Goal: Complete application form: Complete application form

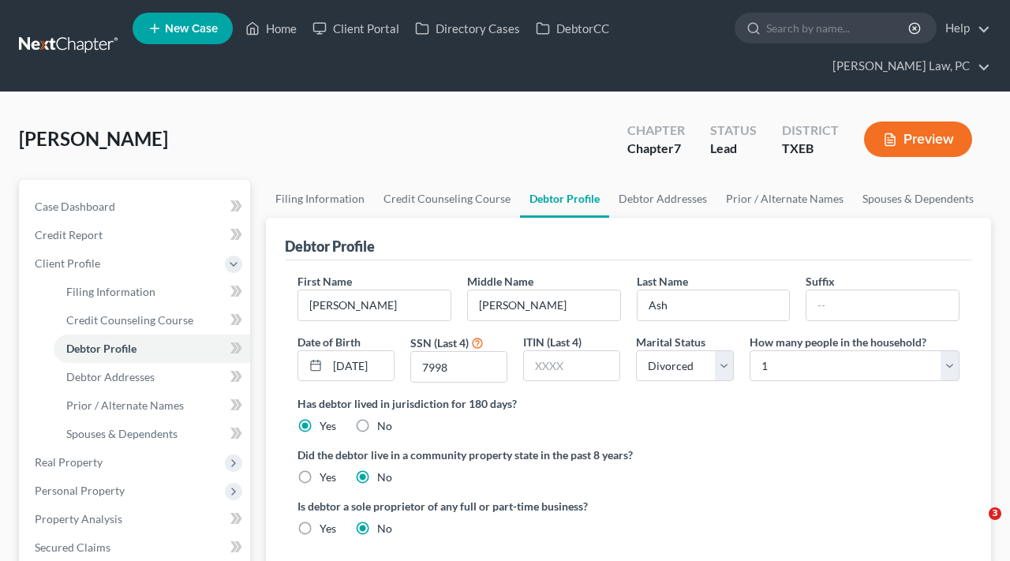
select select "3"
select select "0"
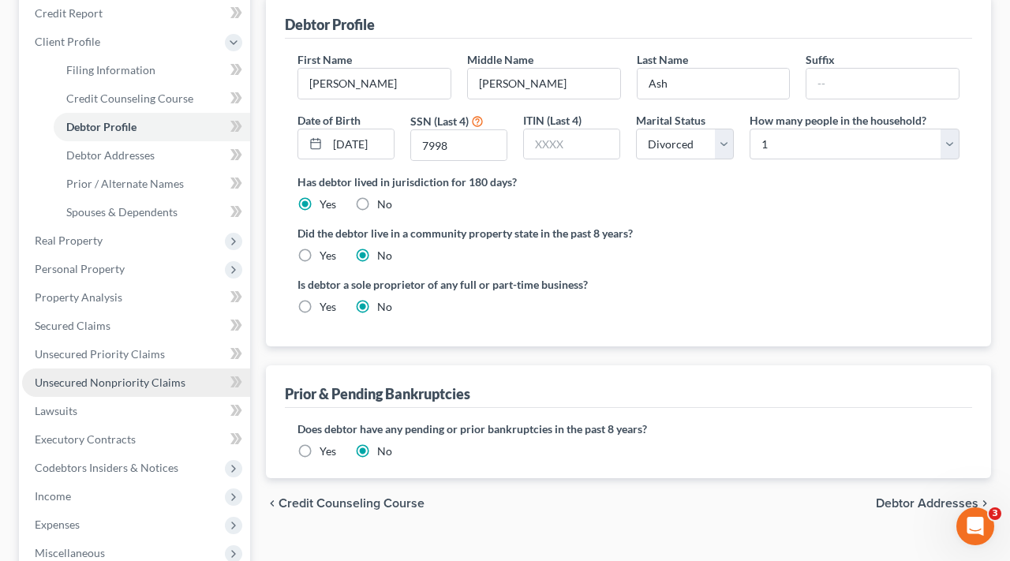
scroll to position [223, 0]
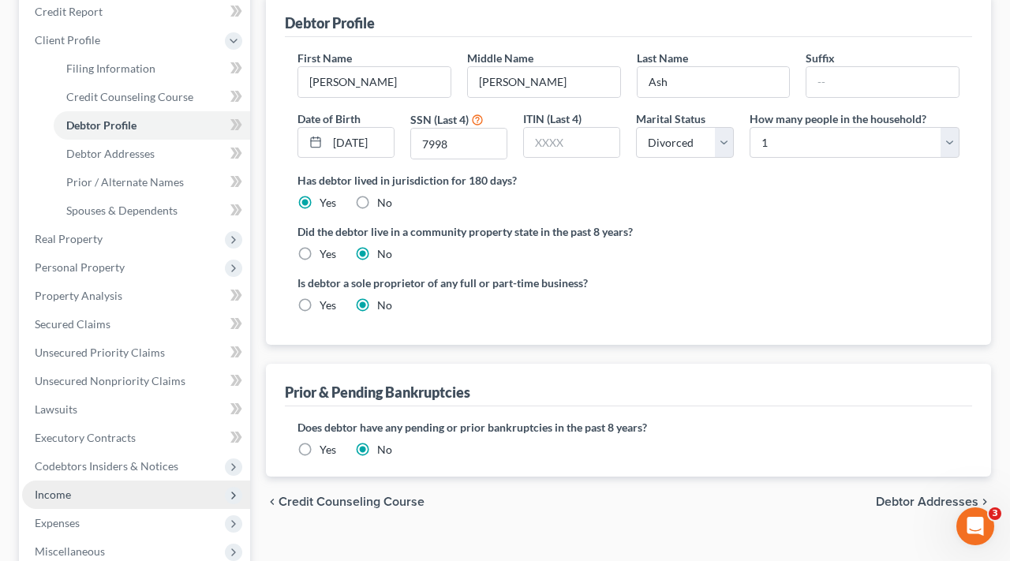
click at [66, 496] on span "Income" at bounding box center [53, 494] width 36 height 13
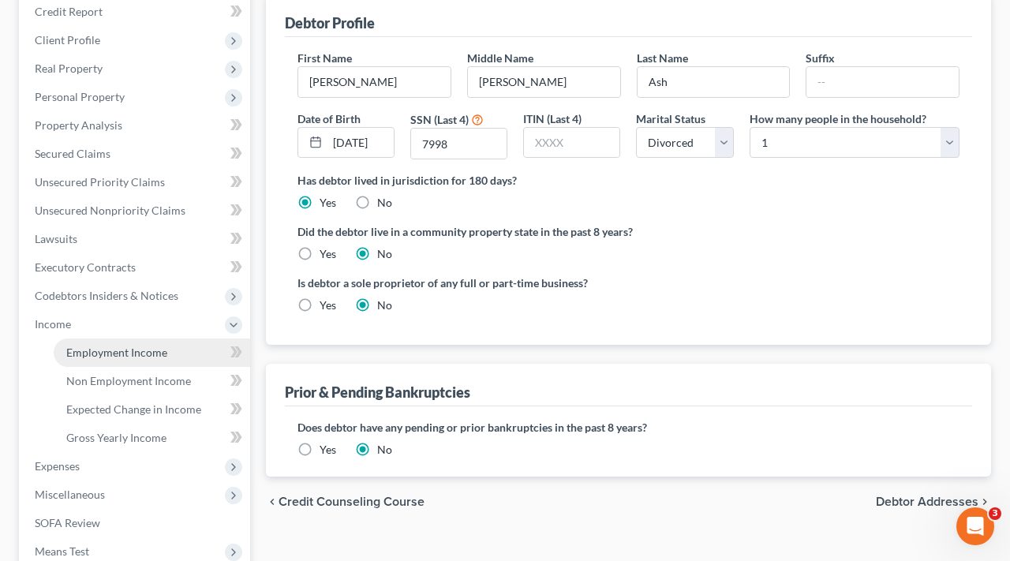
click at [114, 353] on span "Employment Income" at bounding box center [116, 352] width 101 height 13
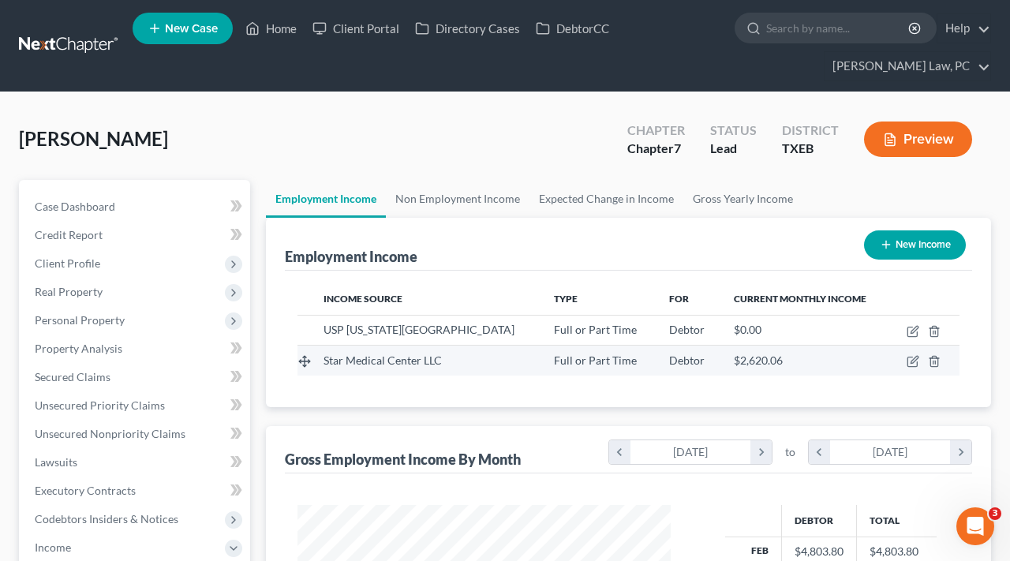
scroll to position [283, 405]
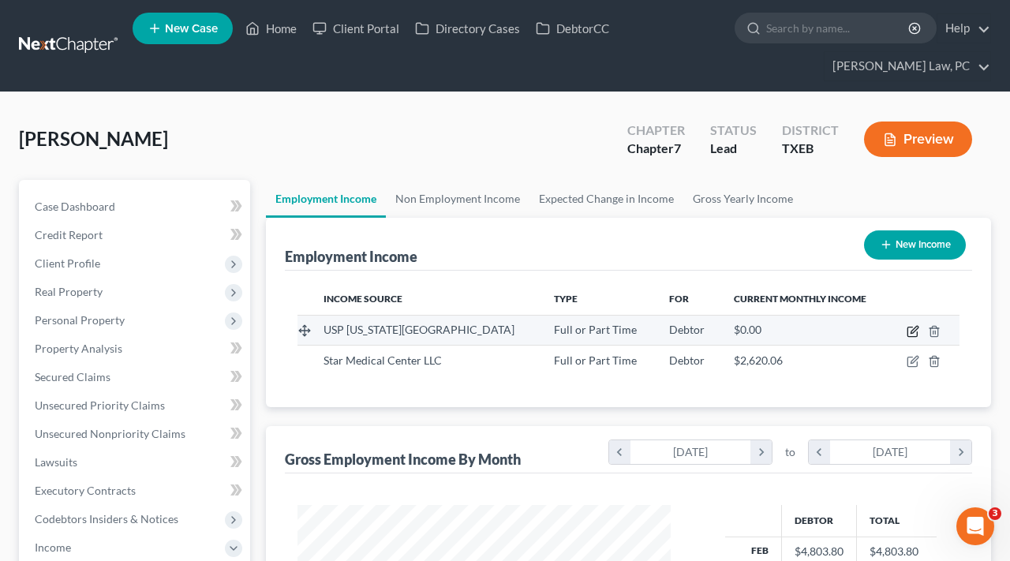
click at [909, 332] on icon "button" at bounding box center [913, 331] width 13 height 13
select select "0"
select select "45"
select select "2"
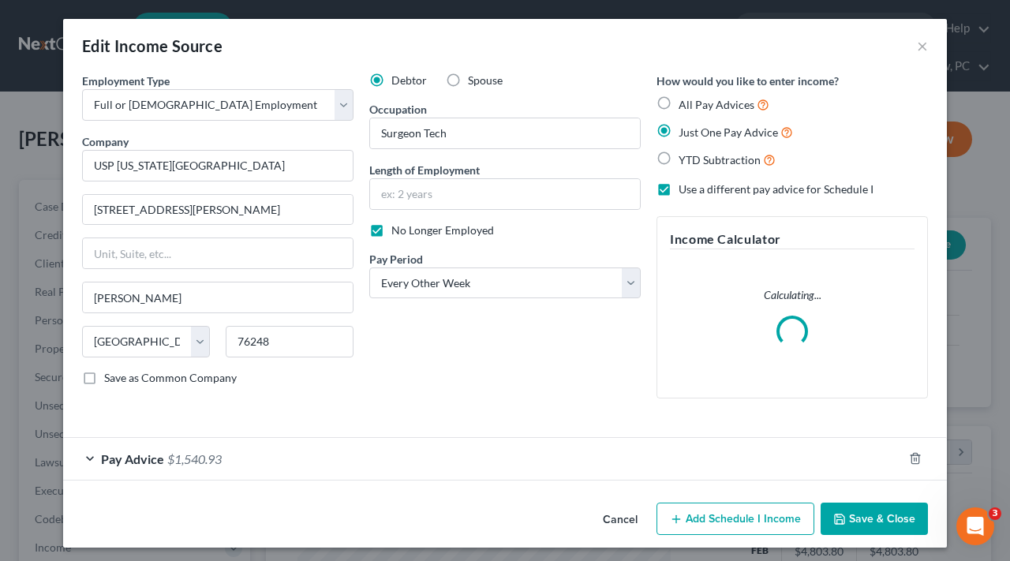
click at [217, 454] on span "$1,540.93" at bounding box center [194, 459] width 54 height 15
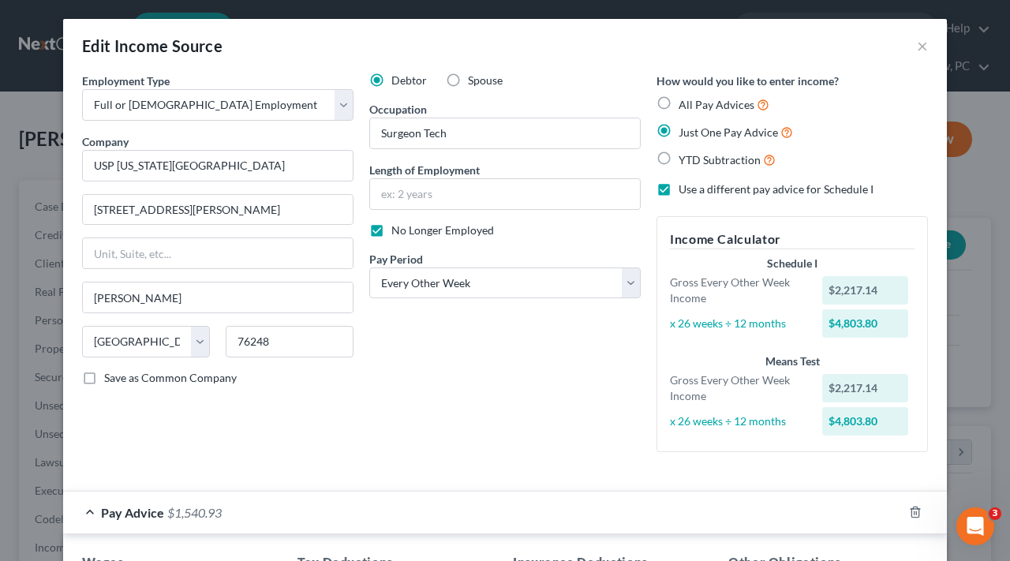
scroll to position [0, 0]
click at [925, 47] on button "×" at bounding box center [922, 45] width 11 height 19
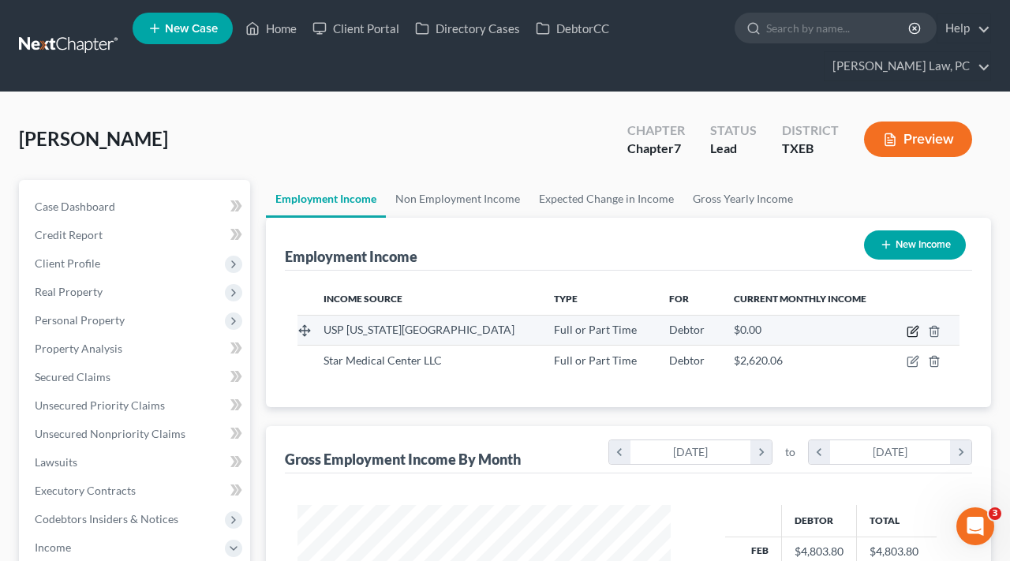
click at [914, 335] on icon "button" at bounding box center [913, 331] width 13 height 13
select select "0"
select select "45"
select select "2"
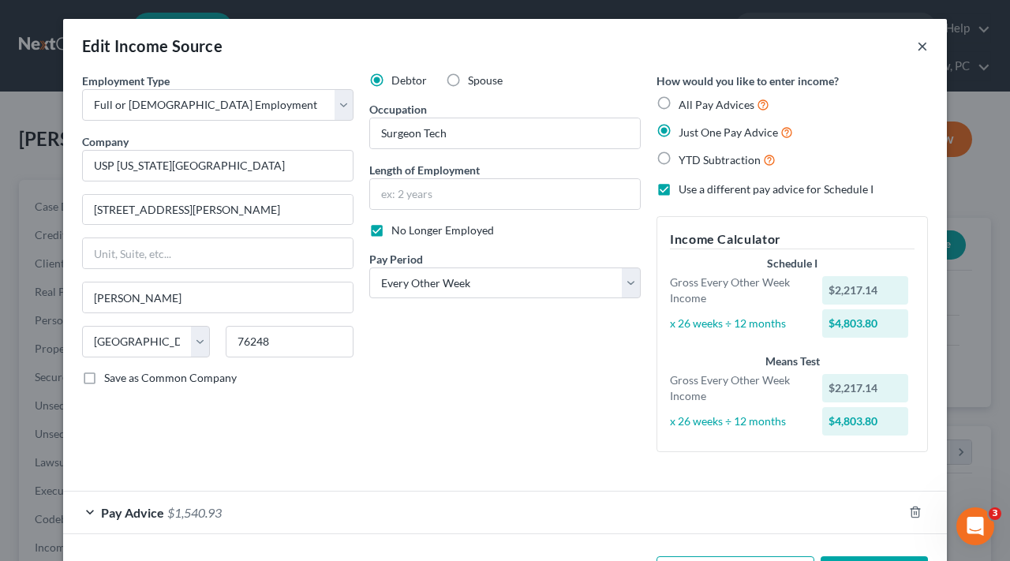
click at [920, 47] on button "×" at bounding box center [922, 45] width 11 height 19
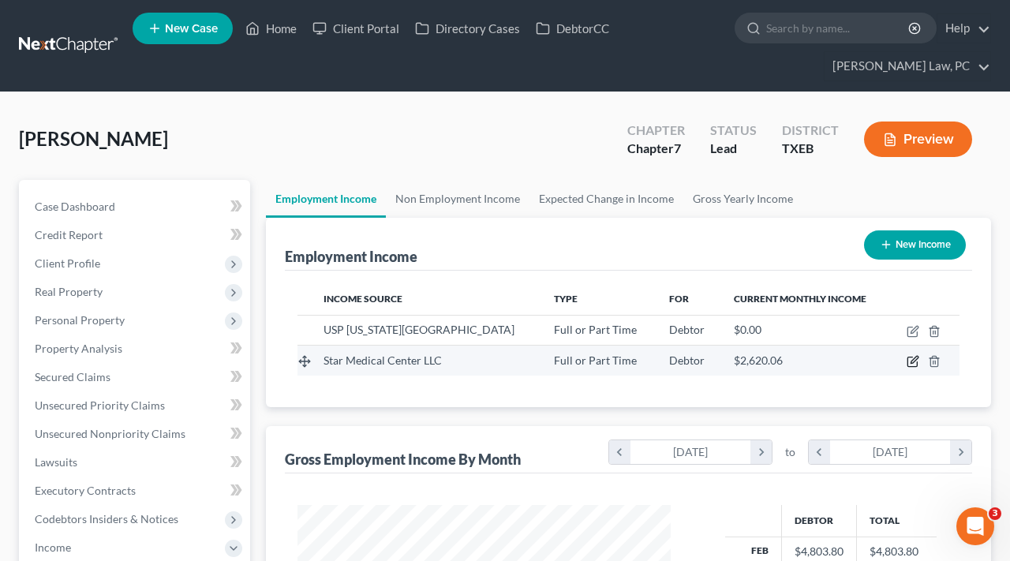
click at [913, 357] on icon "button" at bounding box center [913, 361] width 13 height 13
select select "0"
select select "45"
select select "2"
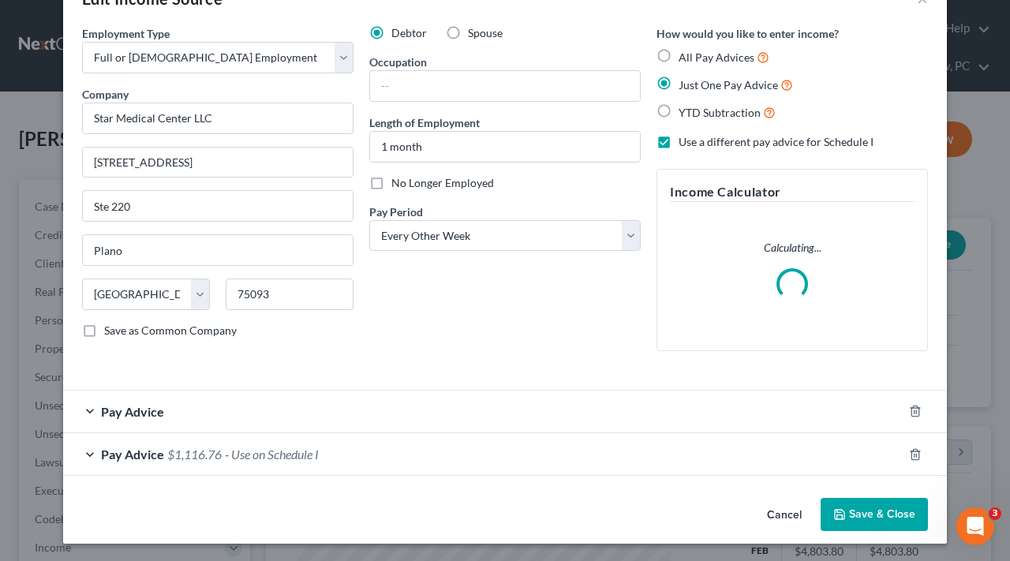
scroll to position [47, 0]
click at [290, 410] on div "Pay Advice" at bounding box center [483, 413] width 840 height 42
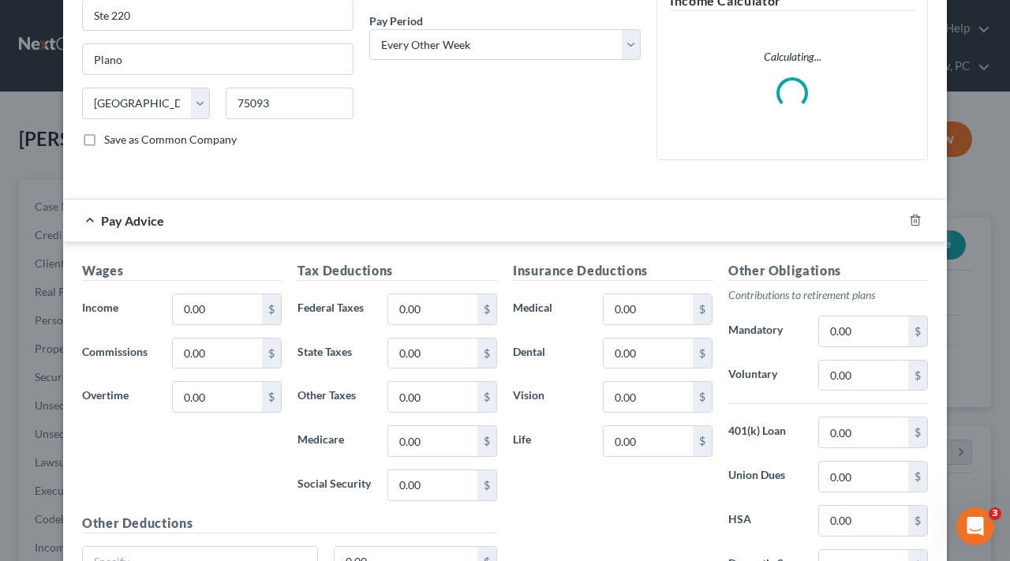
scroll to position [250, 0]
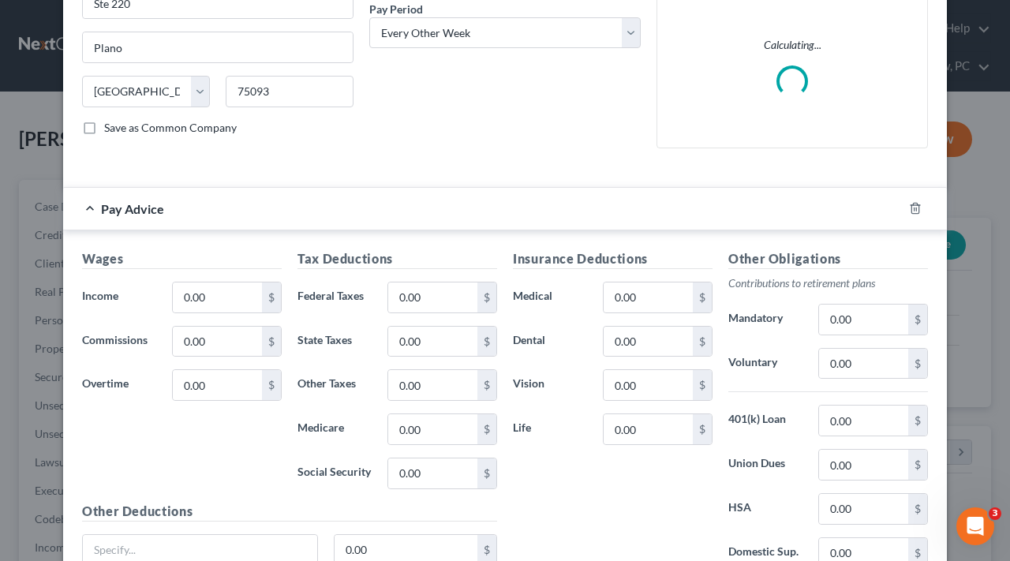
click at [89, 205] on div "Pay Advice" at bounding box center [483, 209] width 840 height 42
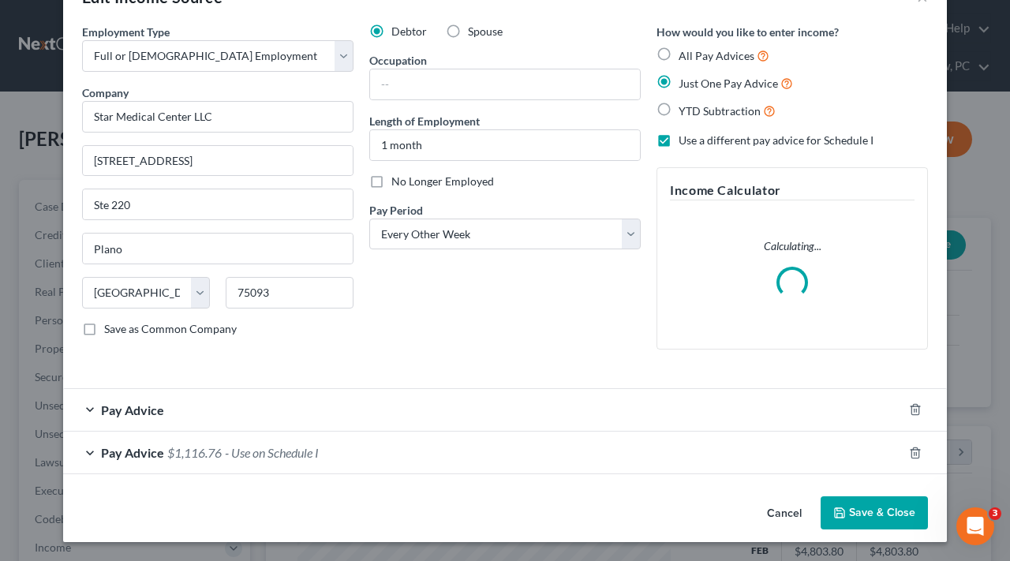
scroll to position [47, 0]
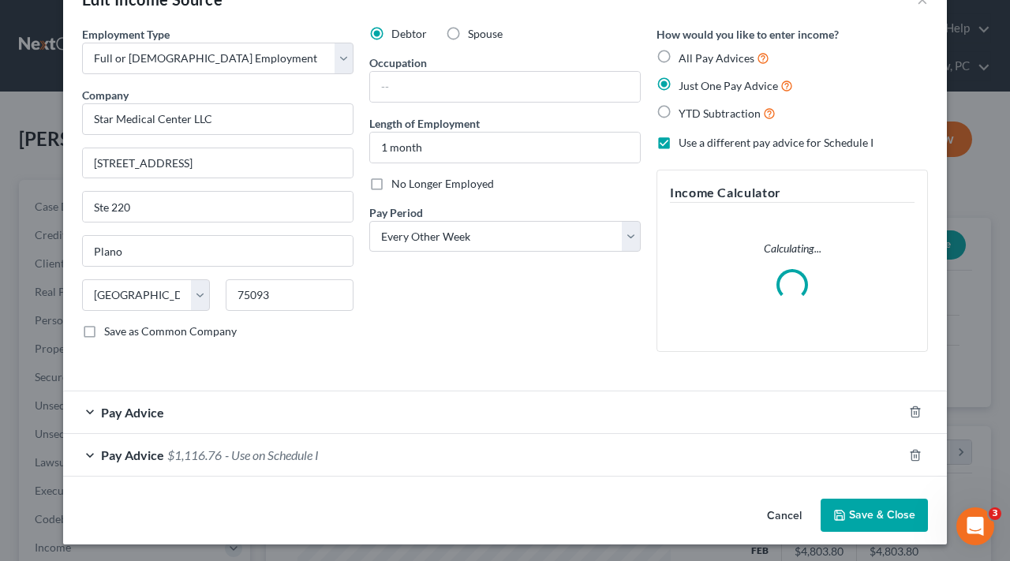
click at [369, 463] on div "Pay Advice $1,116.76 - Use on Schedule I" at bounding box center [483, 455] width 840 height 42
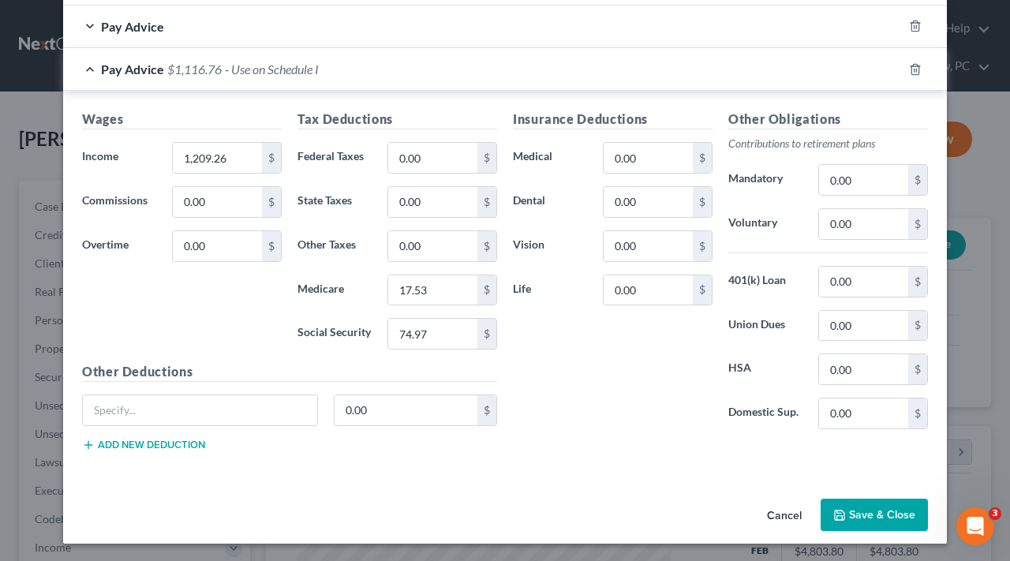
scroll to position [485, 0]
click at [892, 519] on button "Save & Close" at bounding box center [874, 516] width 107 height 33
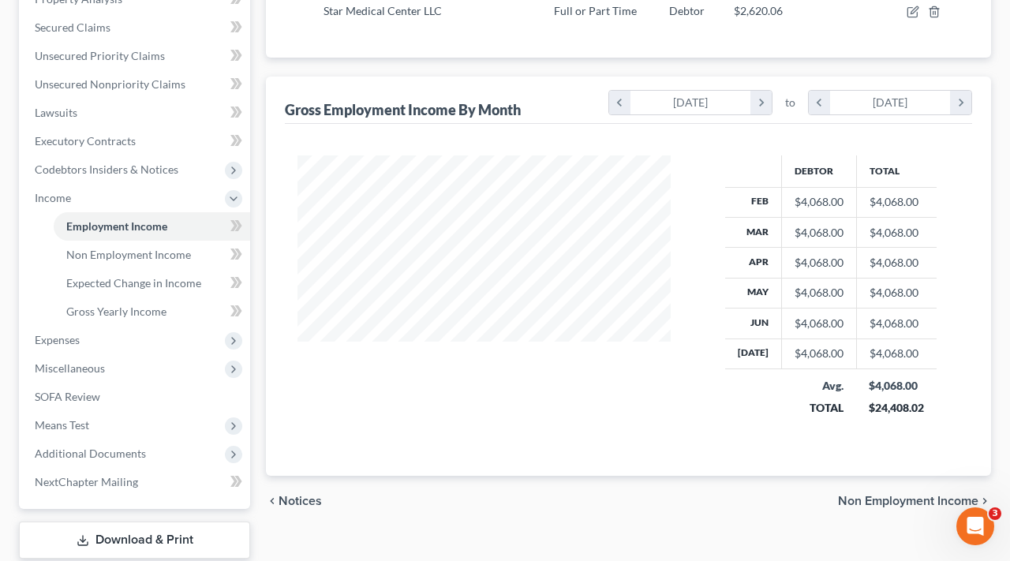
scroll to position [351, 0]
click at [71, 422] on span "Means Test" at bounding box center [62, 423] width 54 height 13
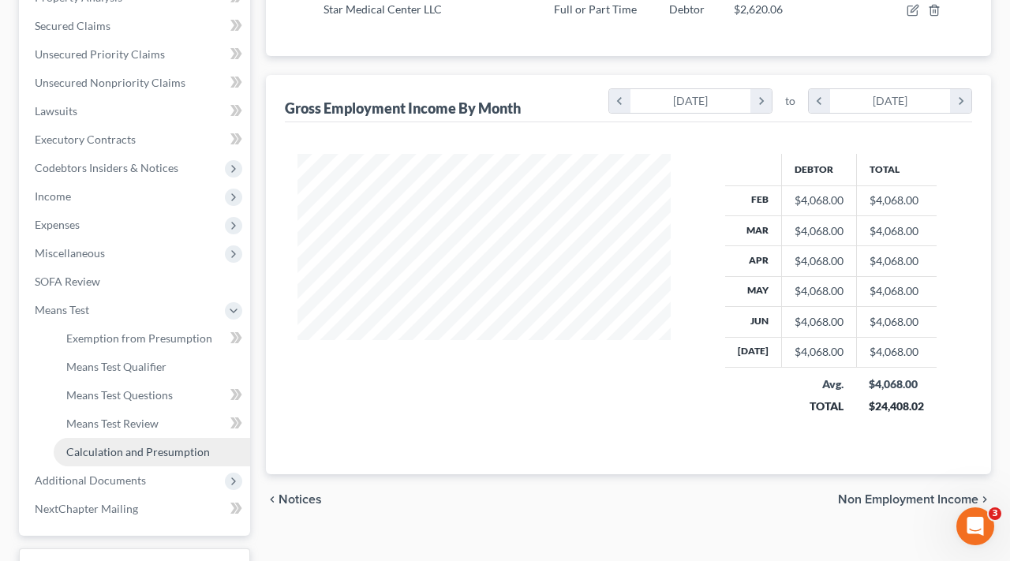
click at [141, 450] on span "Calculation and Presumption" at bounding box center [138, 451] width 144 height 13
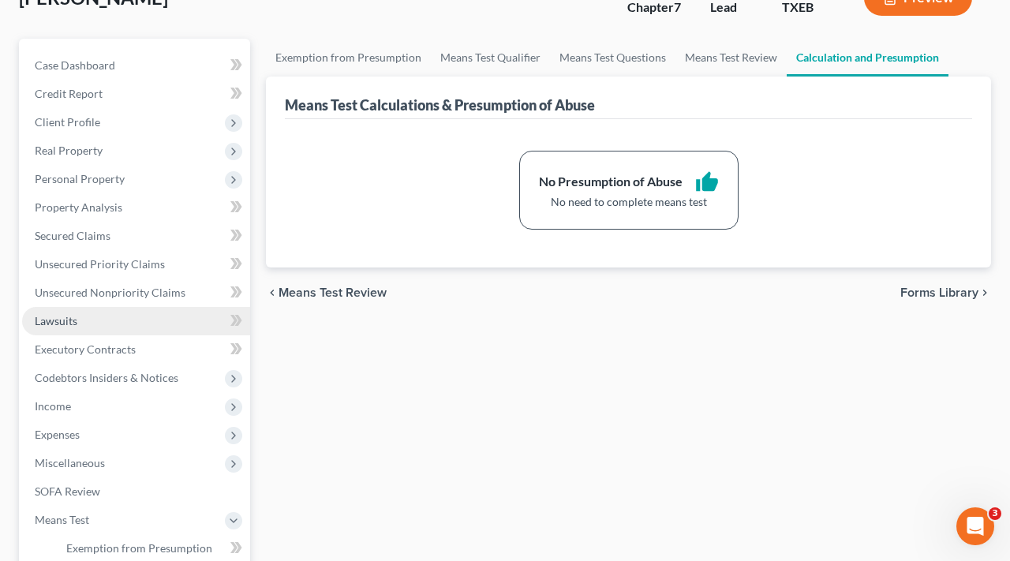
scroll to position [142, 0]
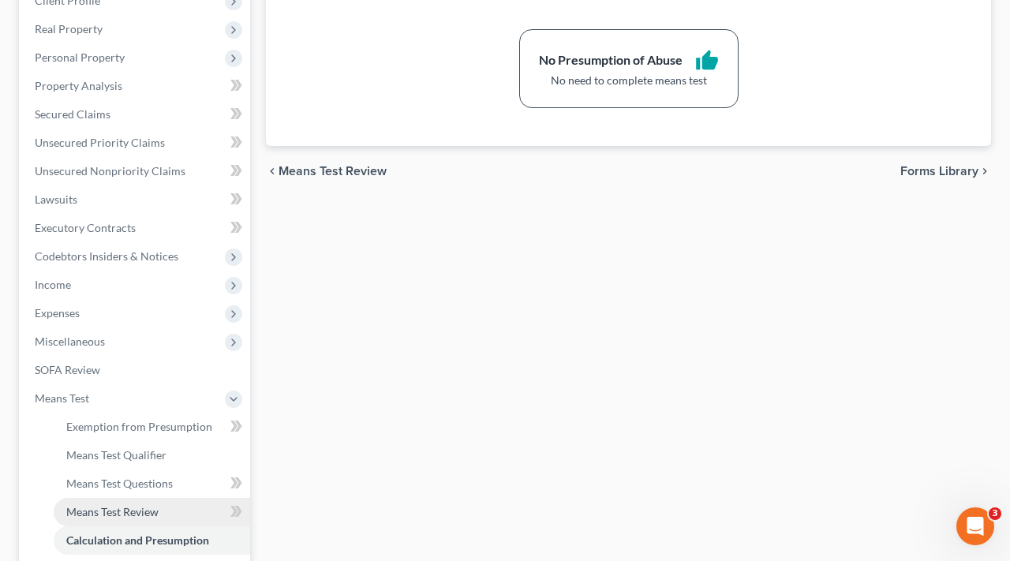
click at [117, 510] on span "Means Test Review" at bounding box center [112, 511] width 92 height 13
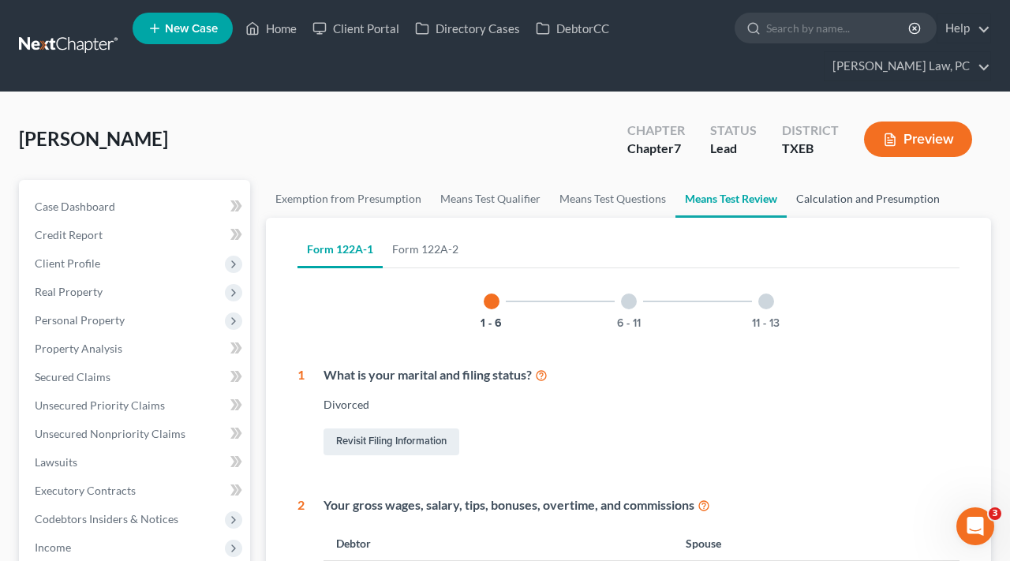
click at [840, 206] on link "Calculation and Presumption" at bounding box center [868, 199] width 163 height 38
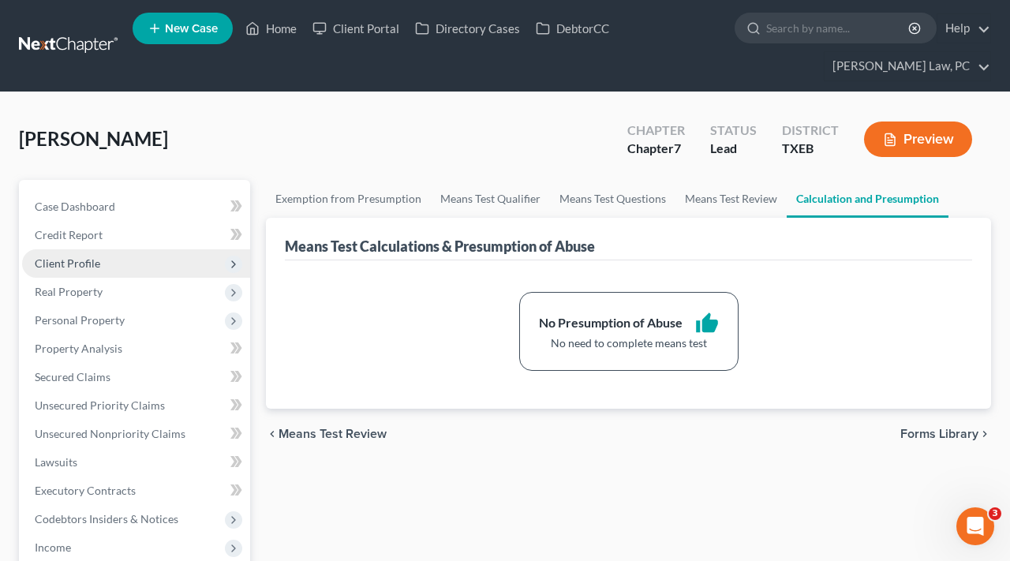
click at [69, 257] on span "Client Profile" at bounding box center [68, 263] width 66 height 13
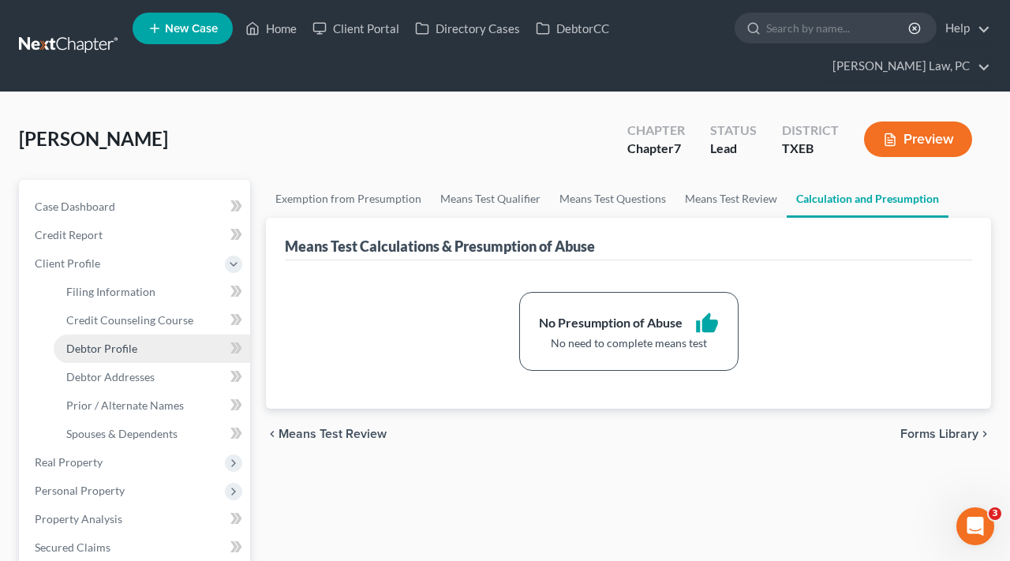
click at [126, 344] on span "Debtor Profile" at bounding box center [101, 348] width 71 height 13
select select "3"
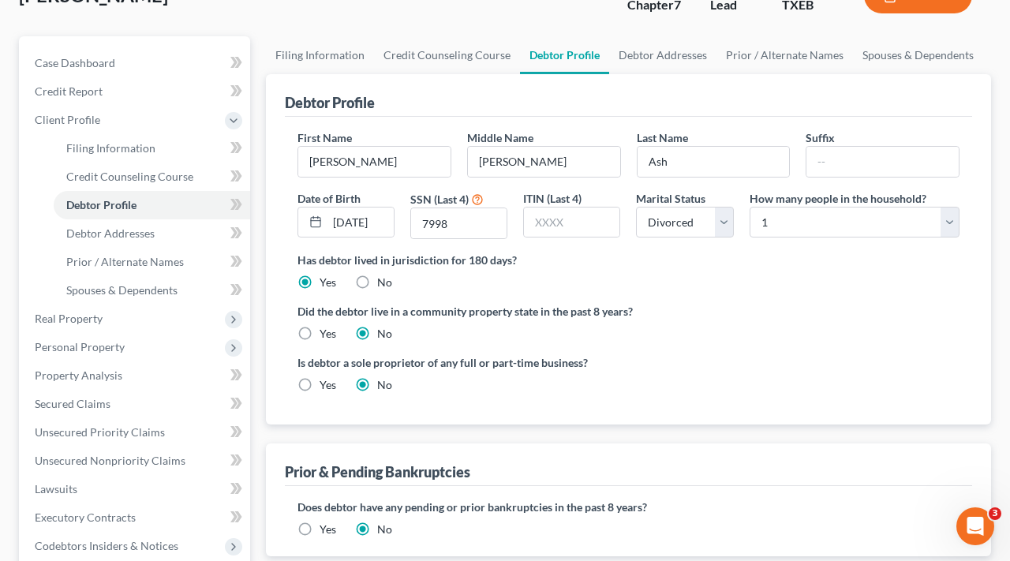
scroll to position [161, 0]
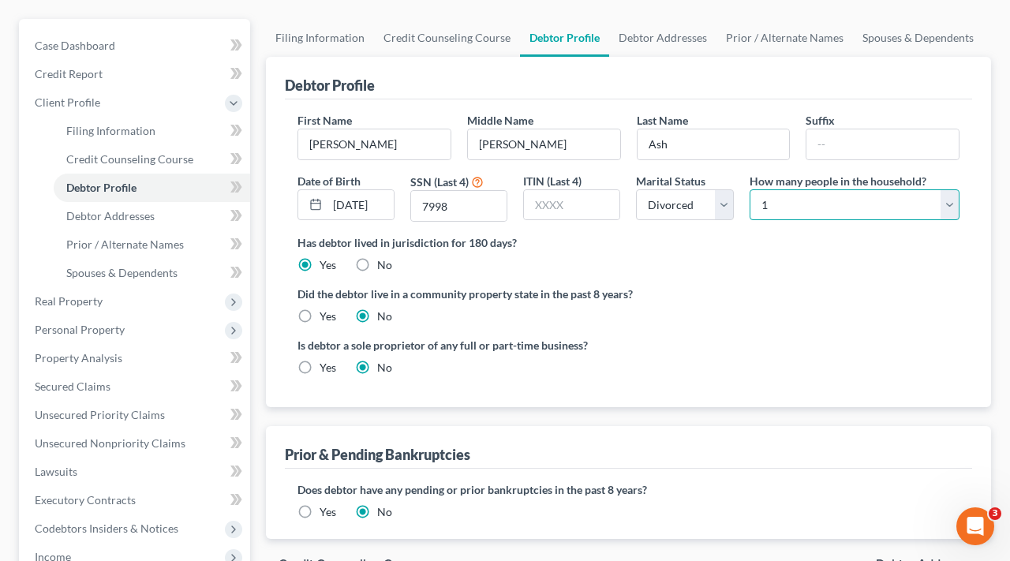
select select "1"
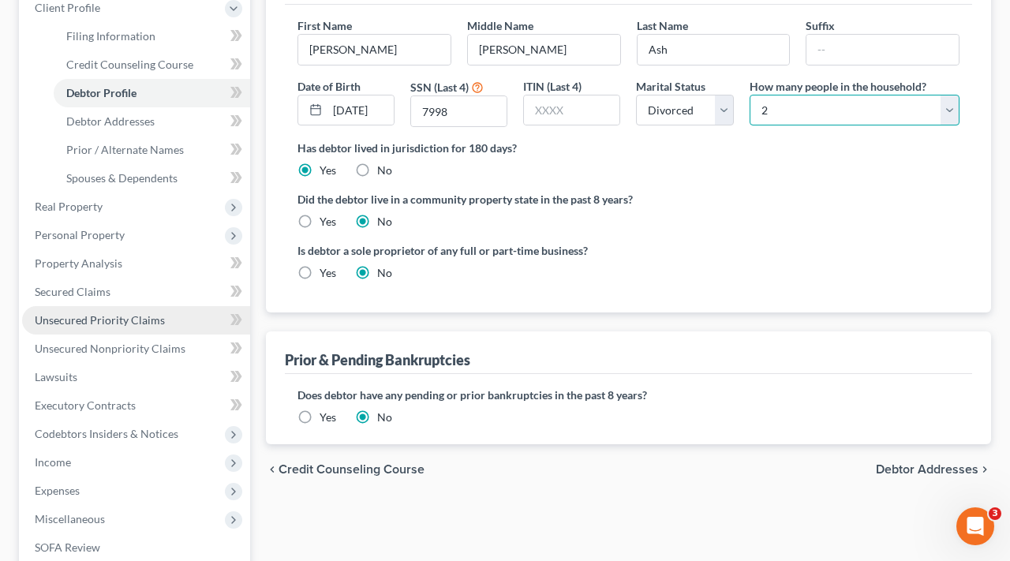
scroll to position [448, 0]
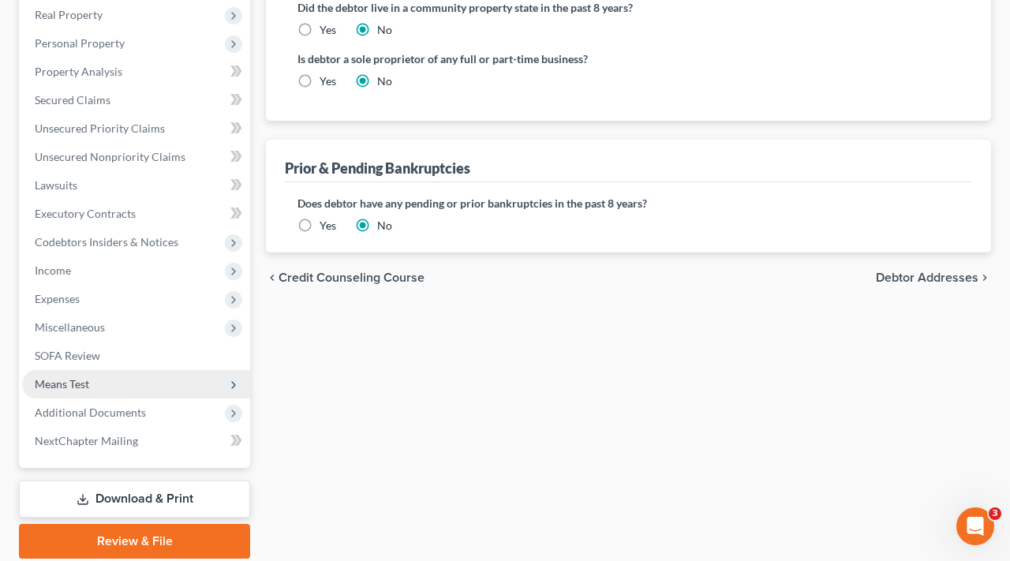
click at [69, 384] on span "Means Test" at bounding box center [62, 383] width 54 height 13
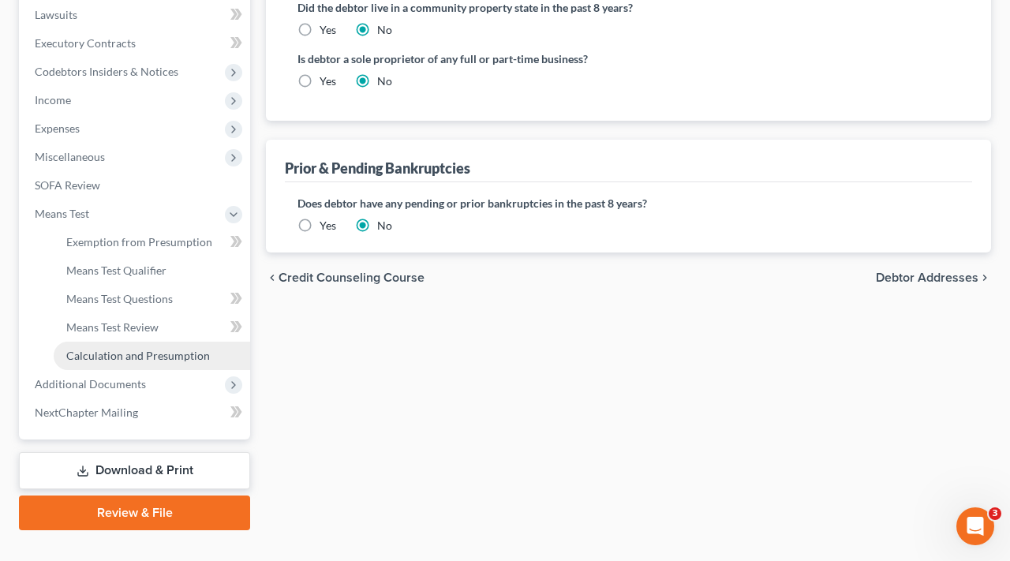
click at [134, 359] on span "Calculation and Presumption" at bounding box center [138, 355] width 144 height 13
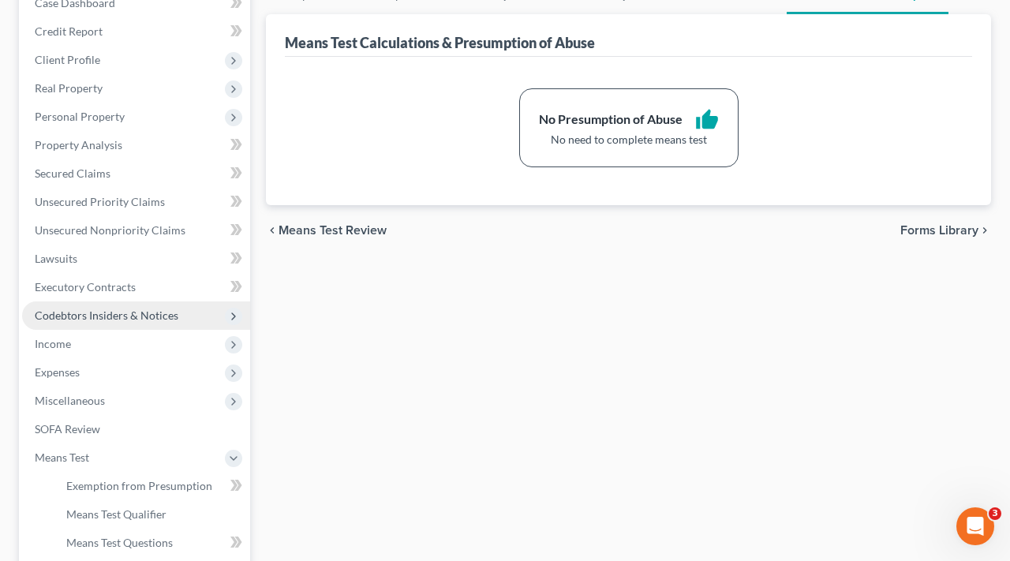
scroll to position [327, 0]
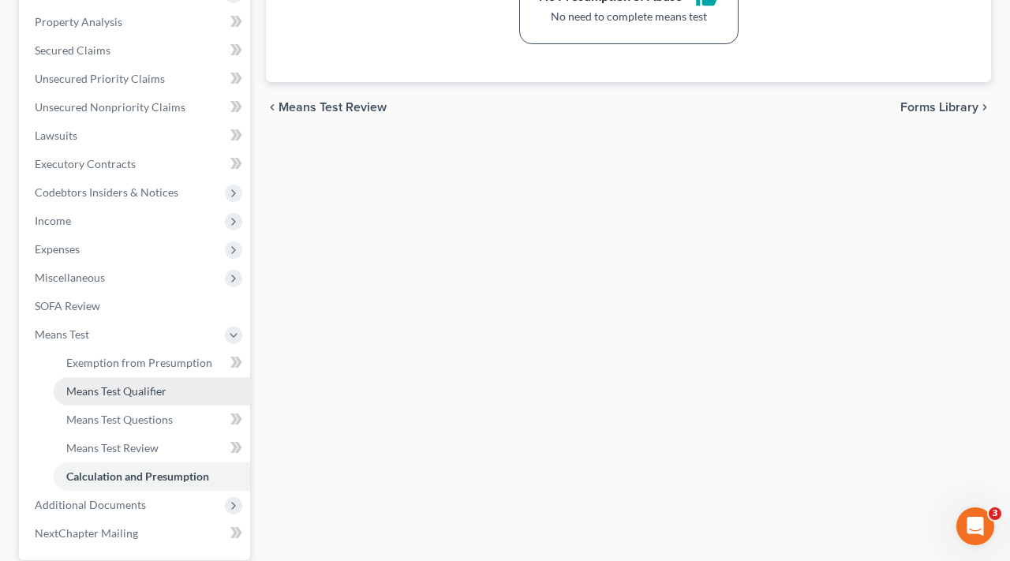
click at [102, 393] on span "Means Test Qualifier" at bounding box center [116, 390] width 100 height 13
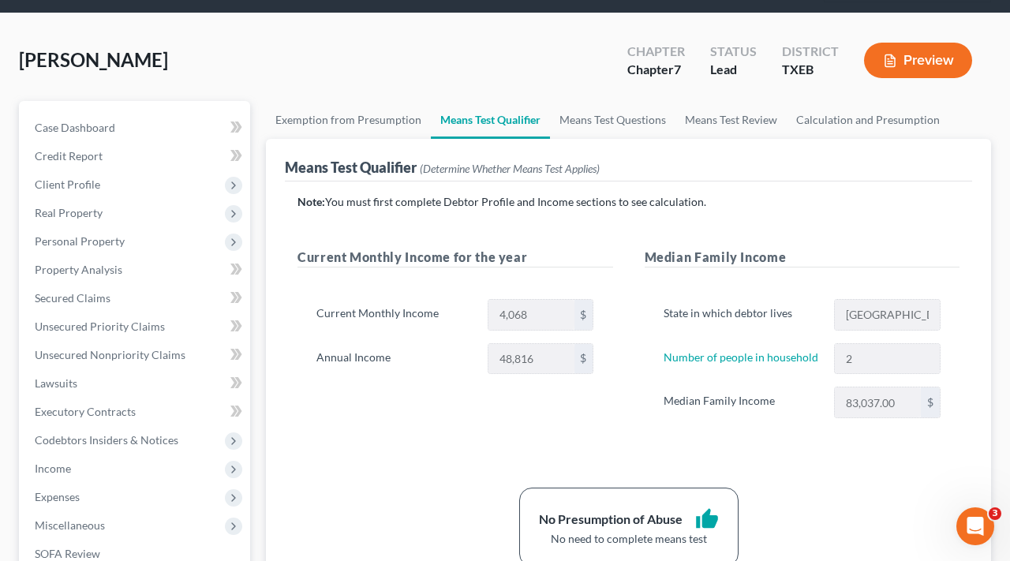
scroll to position [81, 0]
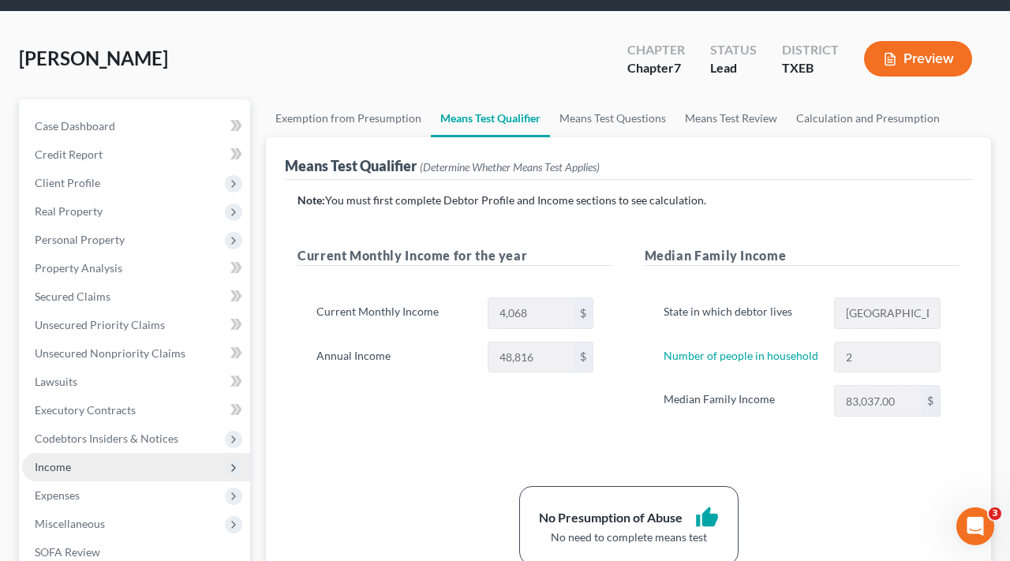
click at [51, 471] on span "Income" at bounding box center [53, 466] width 36 height 13
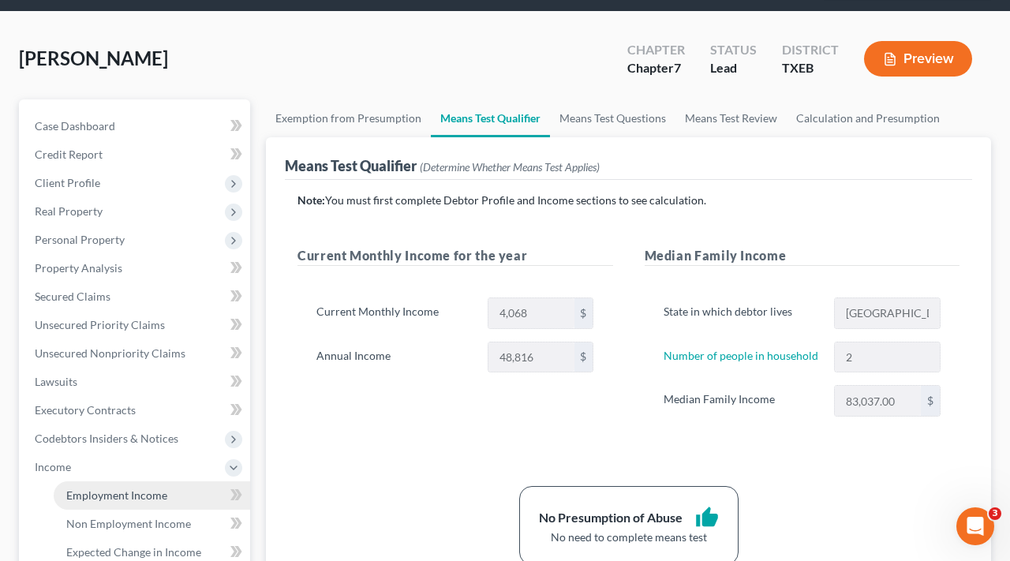
click at [117, 501] on span "Employment Income" at bounding box center [116, 495] width 101 height 13
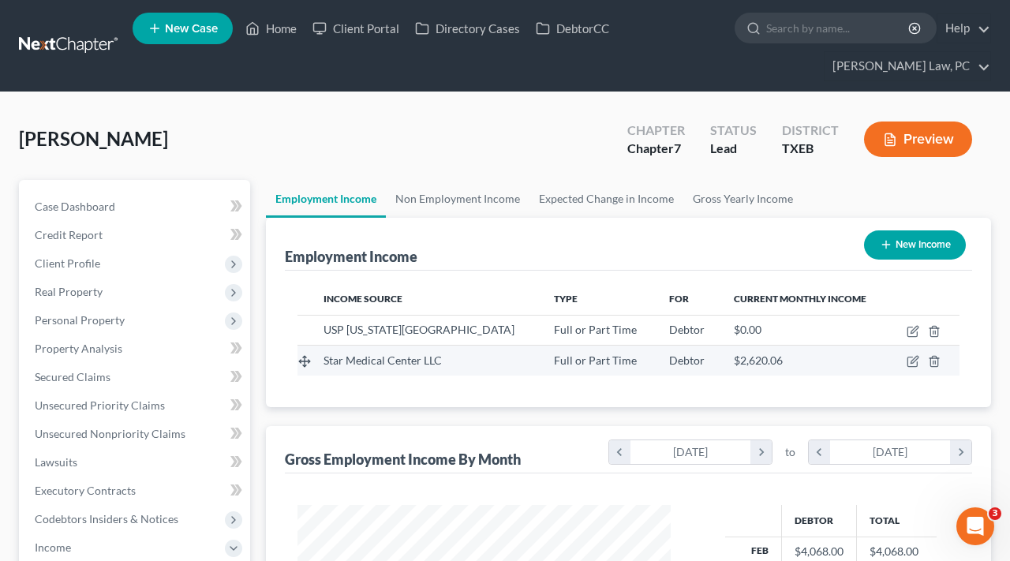
scroll to position [283, 405]
click at [914, 365] on icon "button" at bounding box center [913, 361] width 13 height 13
select select "0"
select select "45"
select select "2"
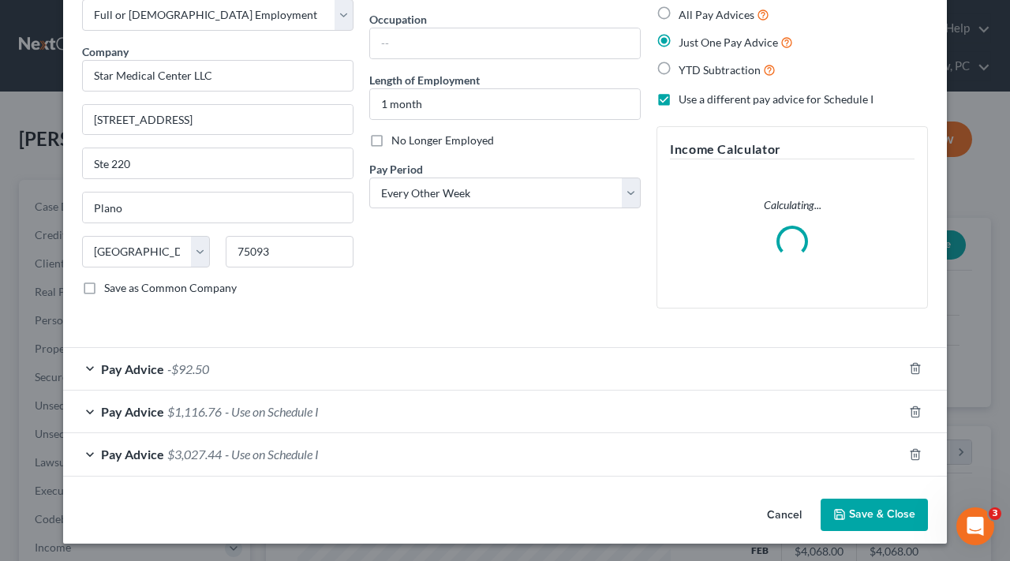
scroll to position [89, 0]
click at [370, 421] on div "Pay Advice $1,116.76 - Use on Schedule I" at bounding box center [483, 413] width 840 height 42
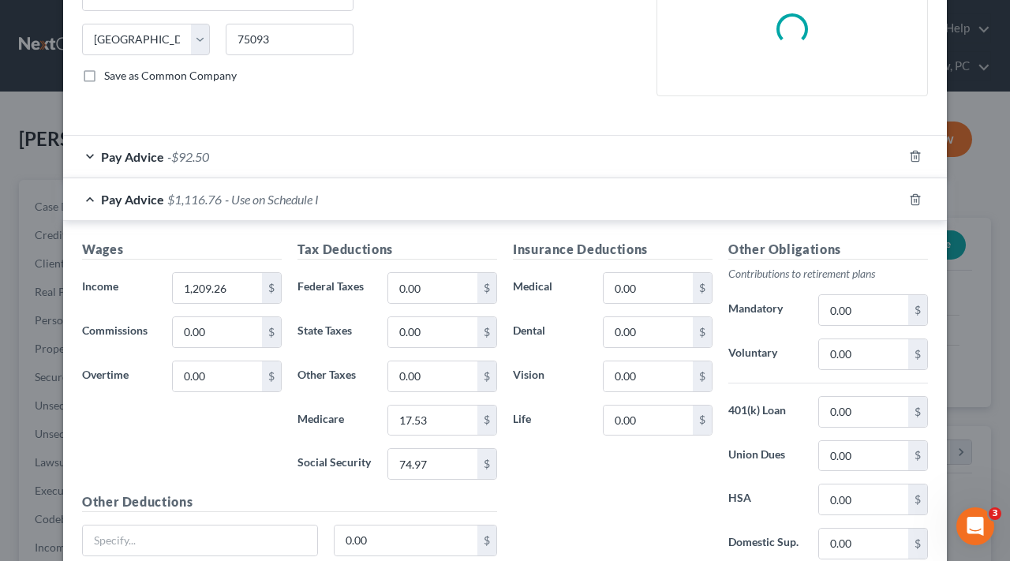
scroll to position [304, 0]
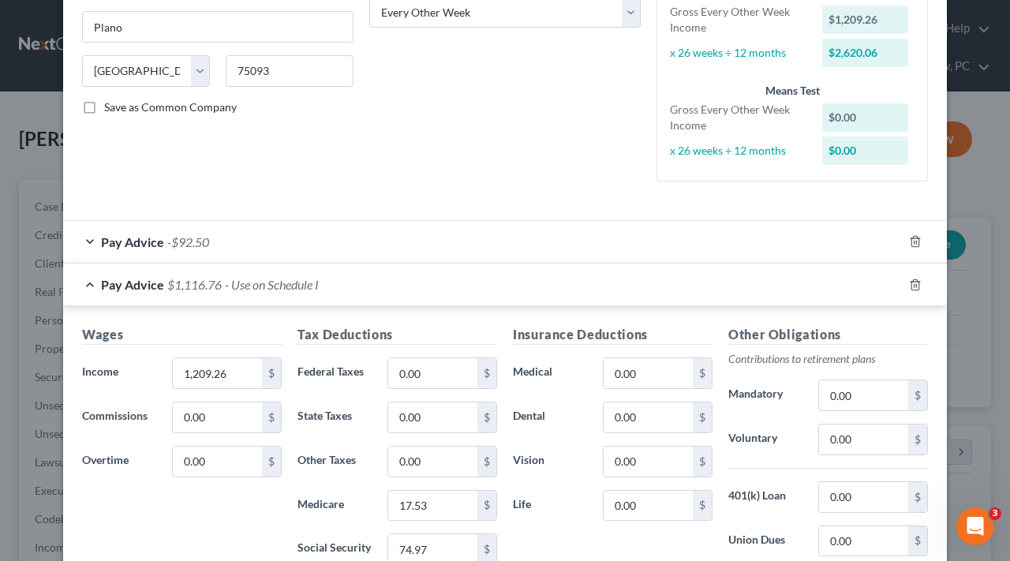
click at [90, 279] on div "Pay Advice $1,116.76 - Use on Schedule I" at bounding box center [483, 285] width 840 height 42
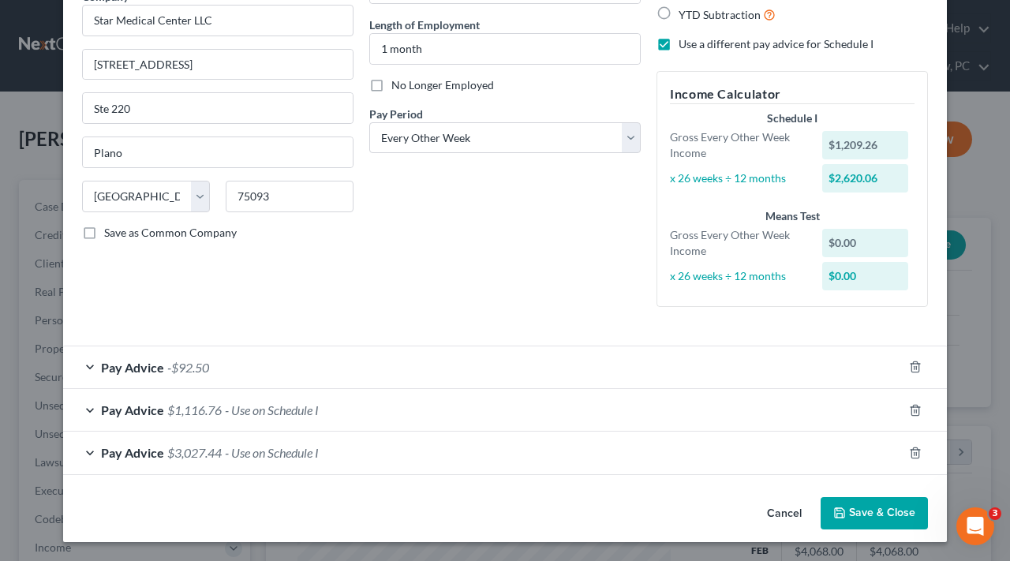
scroll to position [143, 0]
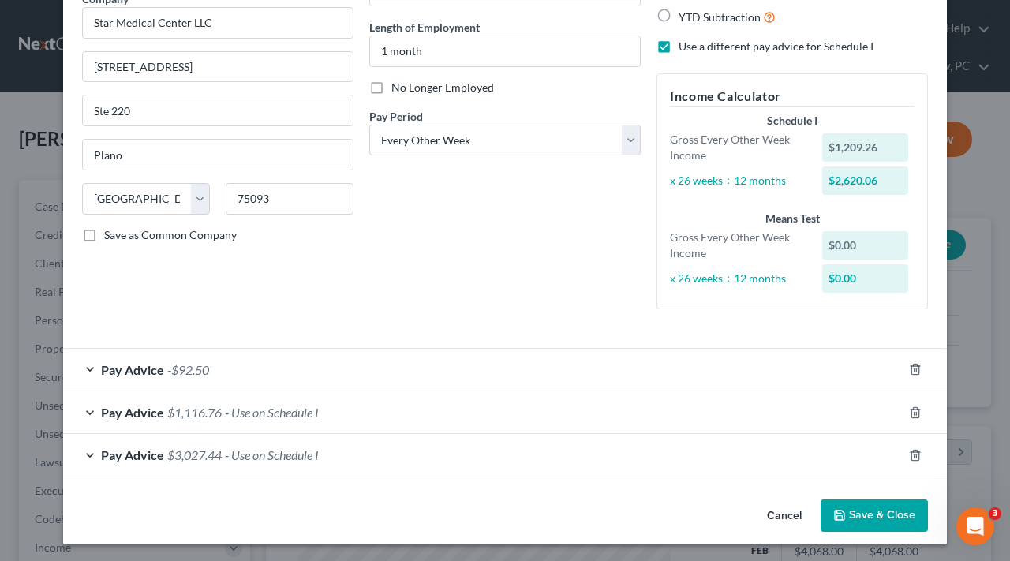
click at [542, 448] on div "Pay Advice $3,027.44 - Use on Schedule I" at bounding box center [483, 455] width 840 height 42
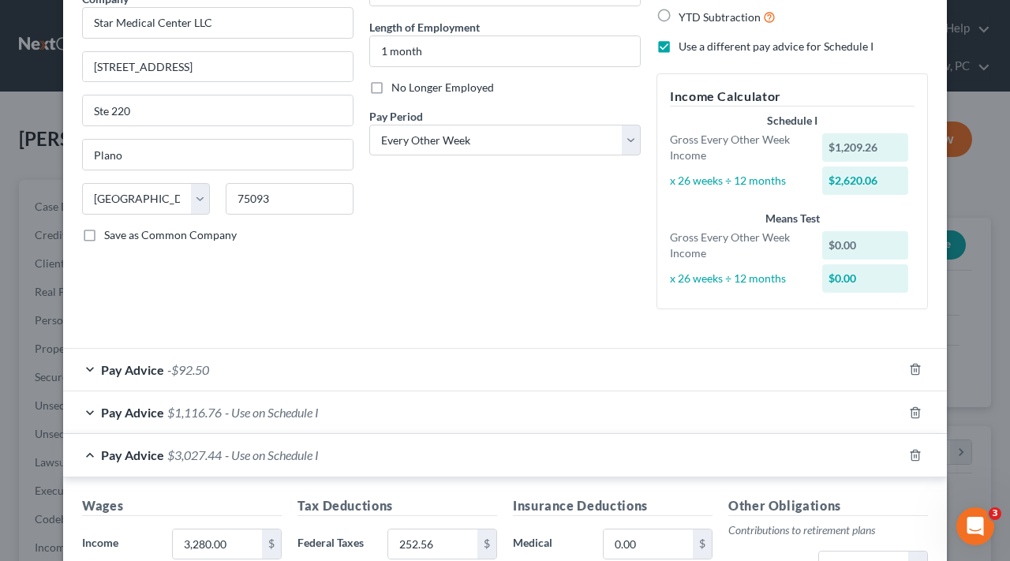
click at [498, 423] on div "Pay Advice $1,116.76 - Use on Schedule I" at bounding box center [483, 413] width 840 height 42
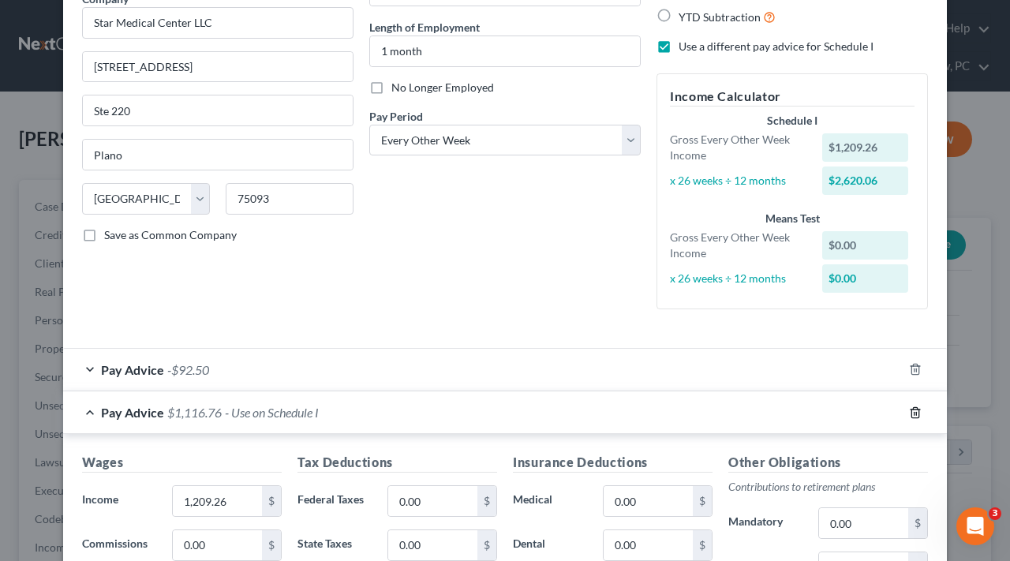
click at [916, 412] on line "button" at bounding box center [916, 413] width 0 height 3
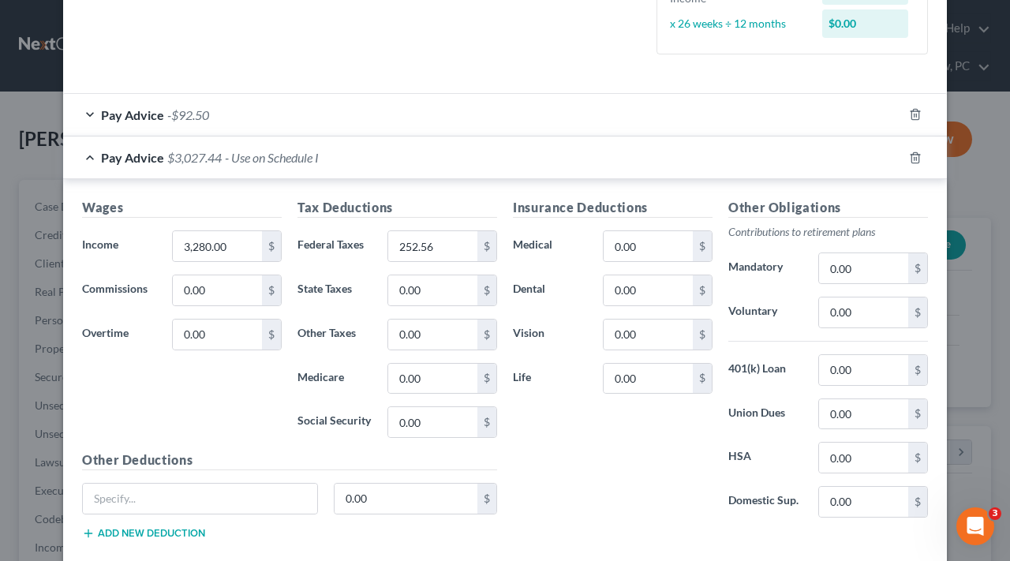
scroll to position [403, 0]
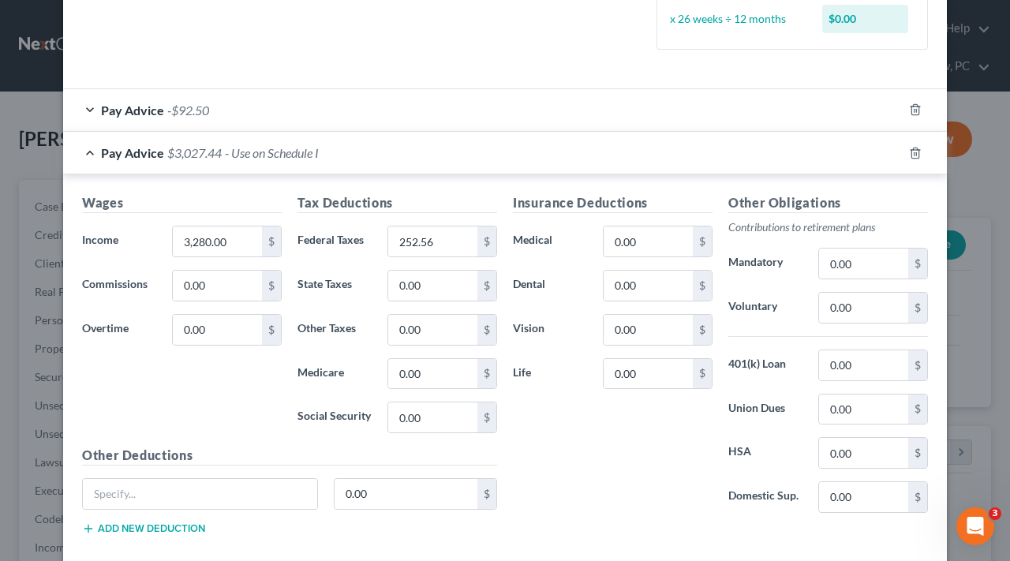
click at [90, 155] on div "Pay Advice $3,027.44 - Use on Schedule I" at bounding box center [483, 153] width 840 height 42
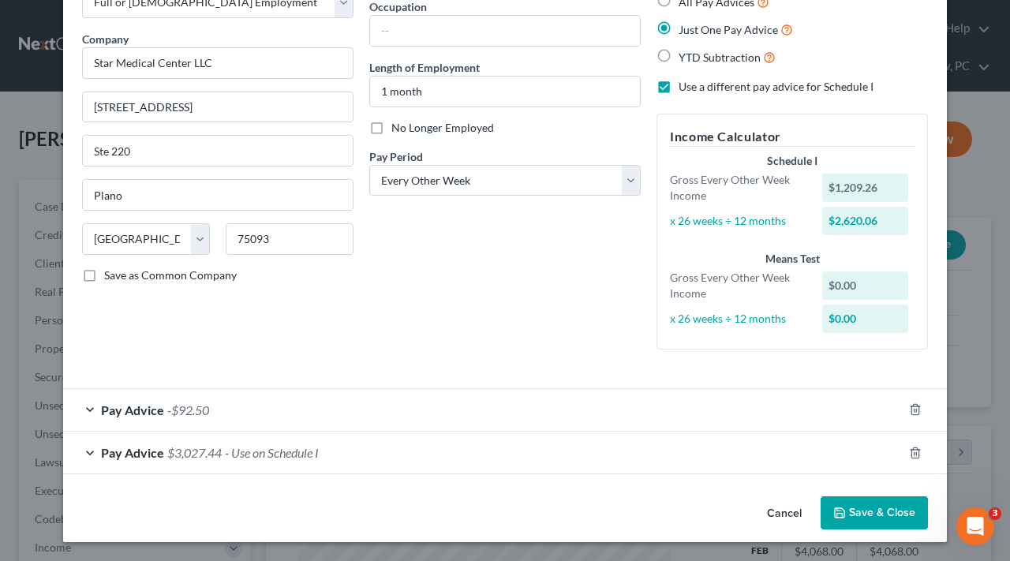
scroll to position [100, 0]
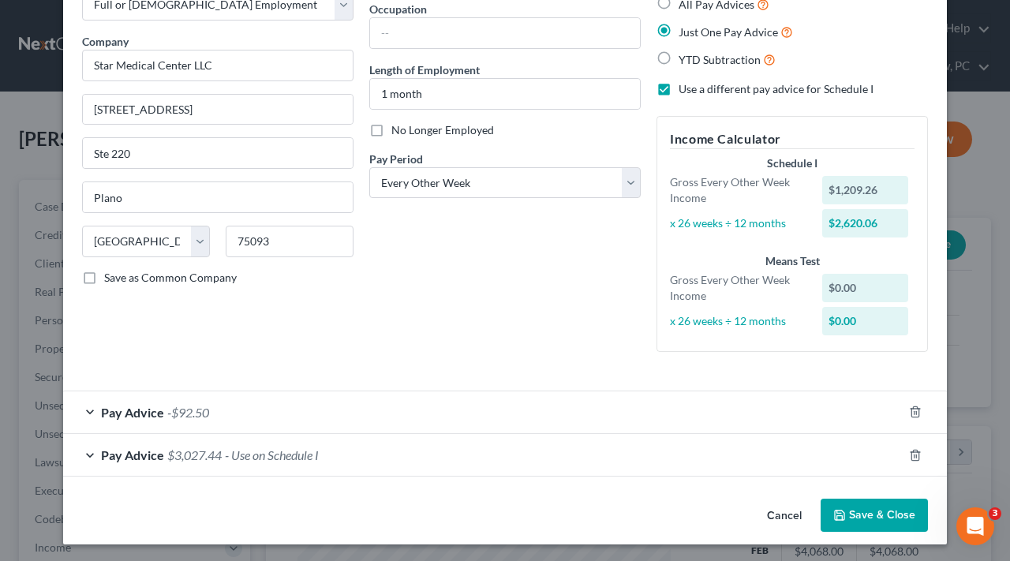
click at [876, 511] on button "Save & Close" at bounding box center [874, 515] width 107 height 33
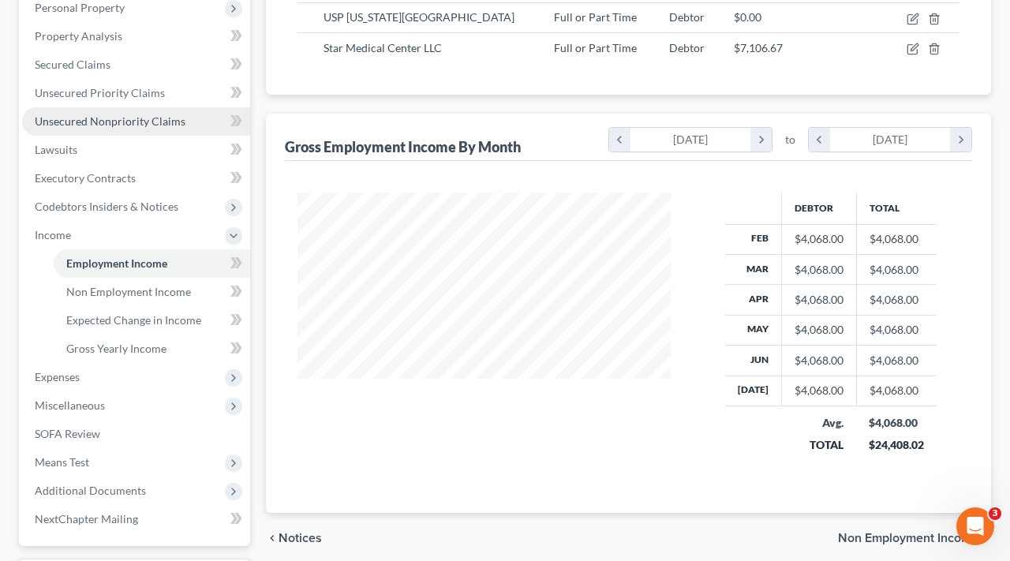
scroll to position [322, 0]
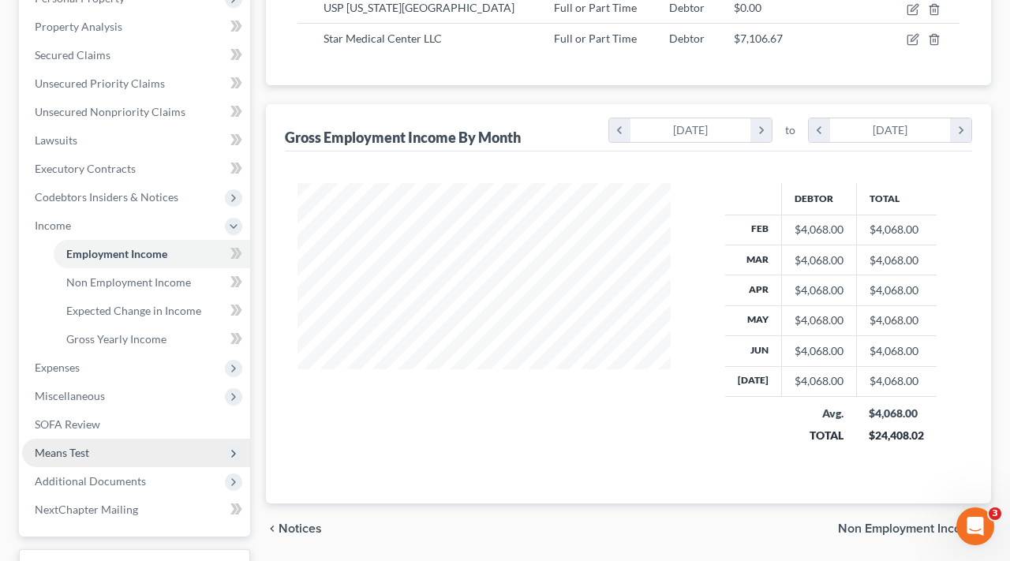
click at [77, 452] on span "Means Test" at bounding box center [62, 452] width 54 height 13
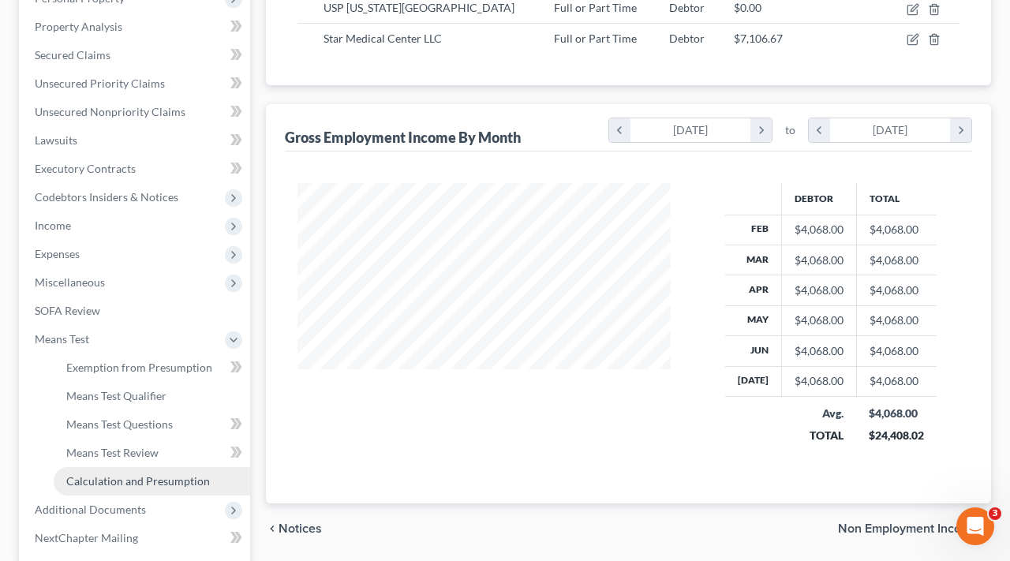
click at [156, 482] on span "Calculation and Presumption" at bounding box center [138, 480] width 144 height 13
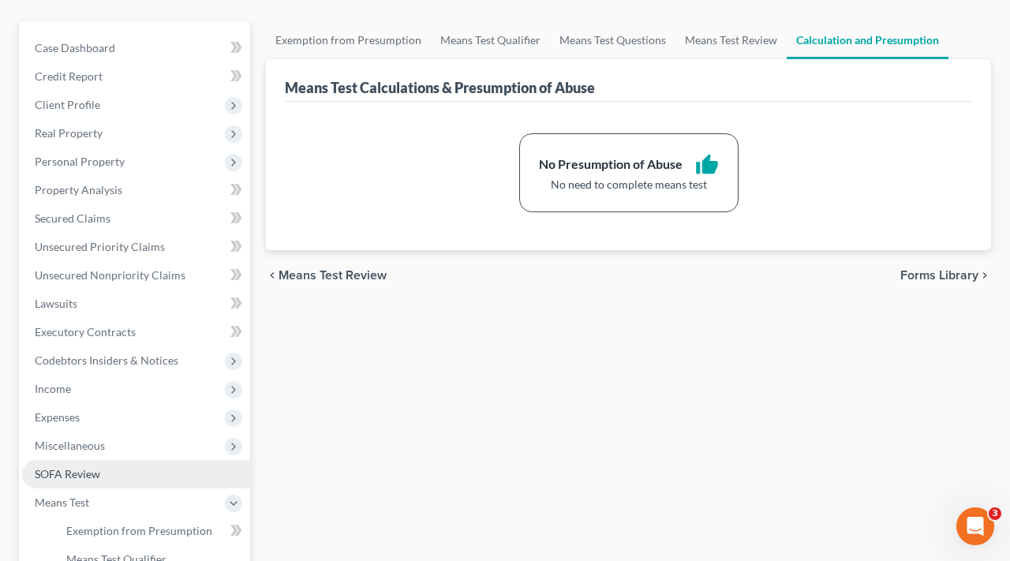
scroll to position [287, 0]
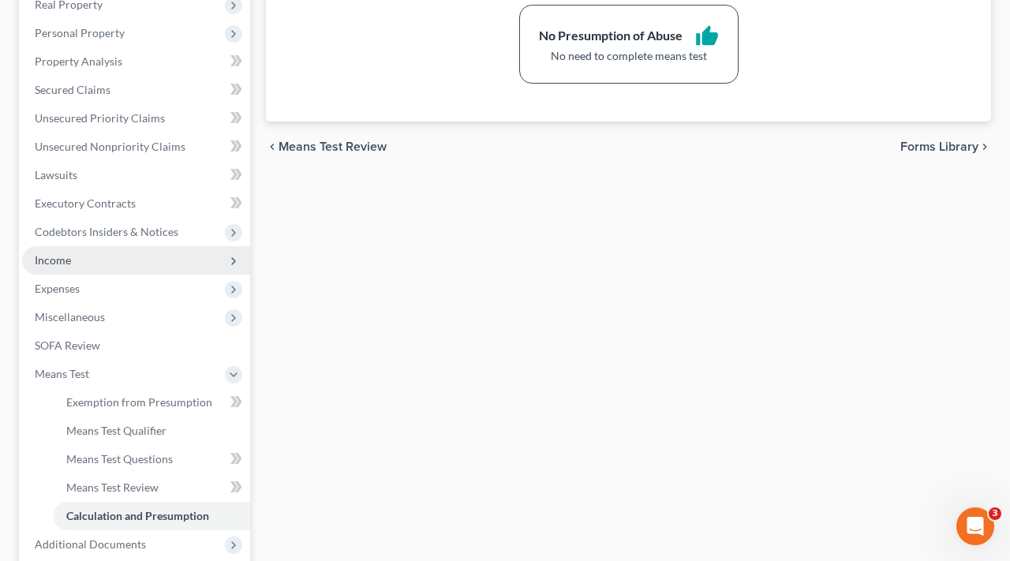
click at [43, 263] on span "Income" at bounding box center [53, 259] width 36 height 13
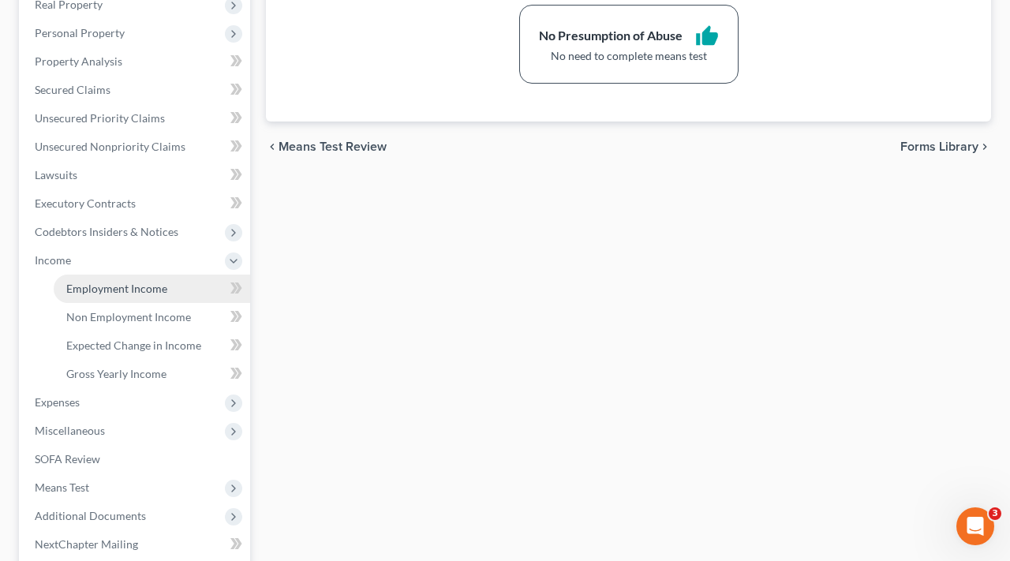
click at [98, 290] on span "Employment Income" at bounding box center [116, 288] width 101 height 13
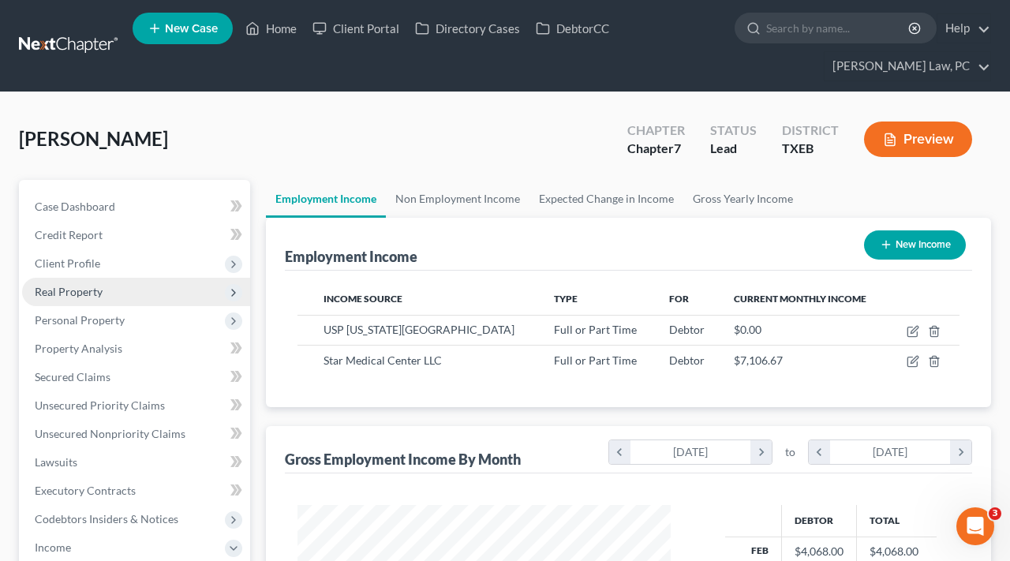
scroll to position [283, 405]
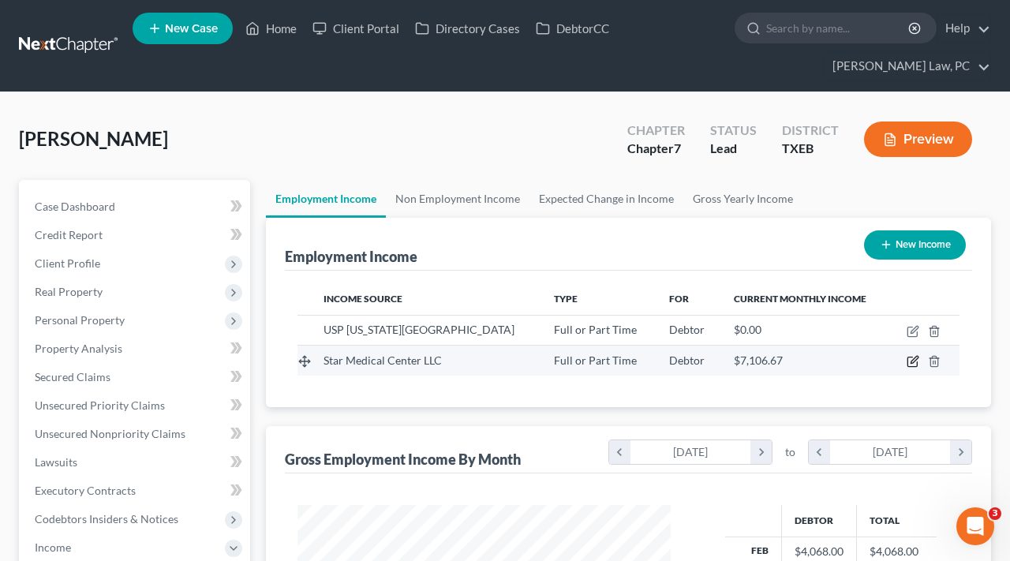
click at [916, 363] on icon "button" at bounding box center [913, 361] width 13 height 13
select select "0"
select select "45"
select select "2"
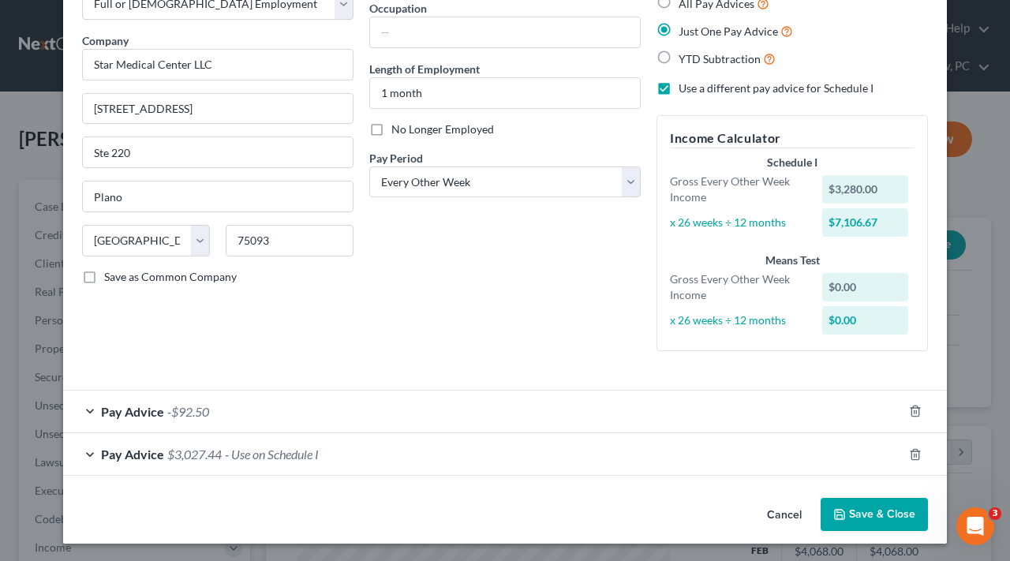
scroll to position [100, 0]
click at [313, 414] on div "Pay Advice -$92.50" at bounding box center [483, 413] width 840 height 42
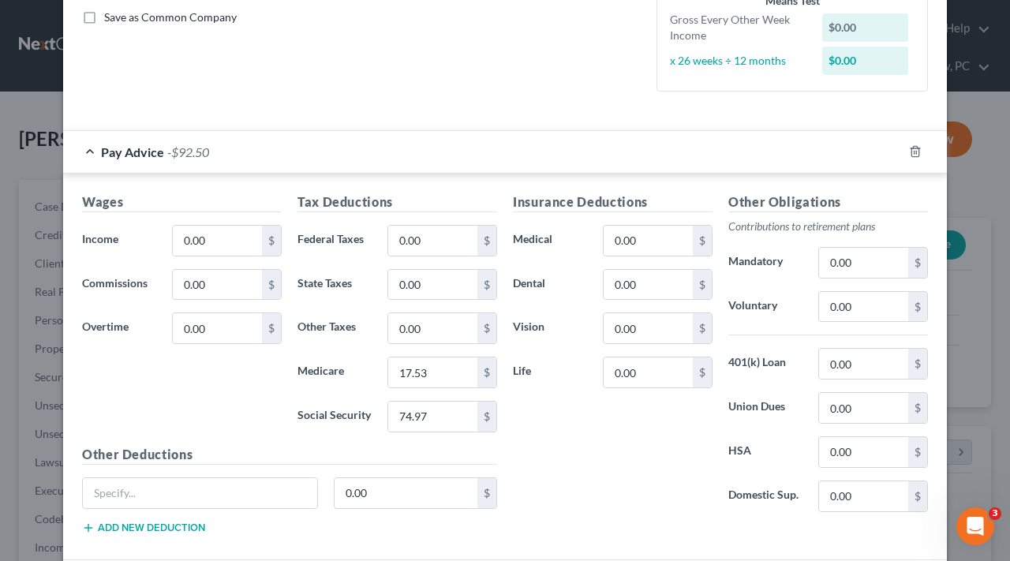
scroll to position [384, 0]
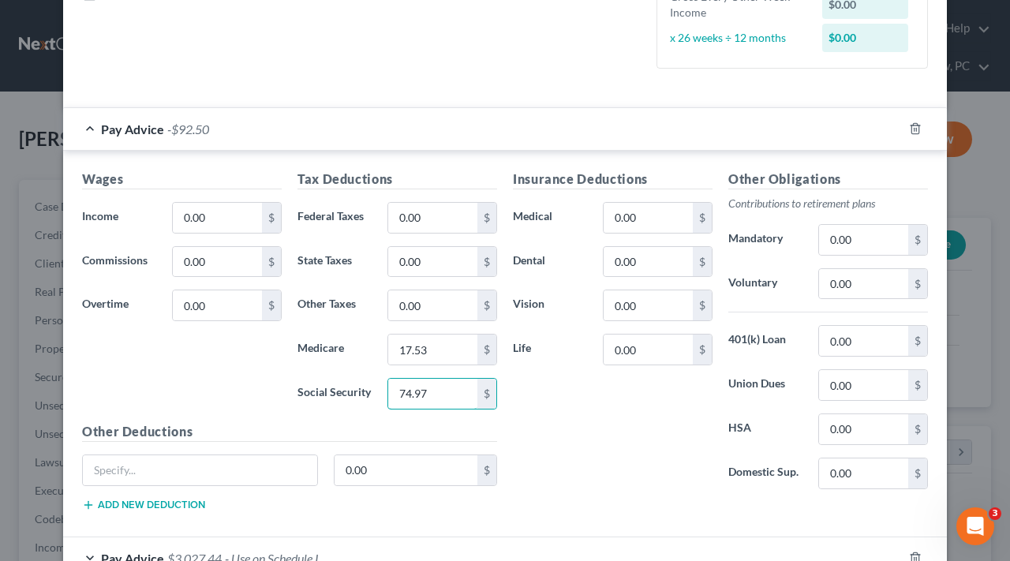
drag, startPoint x: 448, startPoint y: 396, endPoint x: 355, endPoint y: 388, distance: 93.6
click at [355, 388] on div "Social Security 74.97 $" at bounding box center [398, 394] width 216 height 32
drag, startPoint x: 433, startPoint y: 344, endPoint x: 371, endPoint y: 344, distance: 61.6
click at [371, 344] on div "Medicare $" at bounding box center [398, 350] width 216 height 32
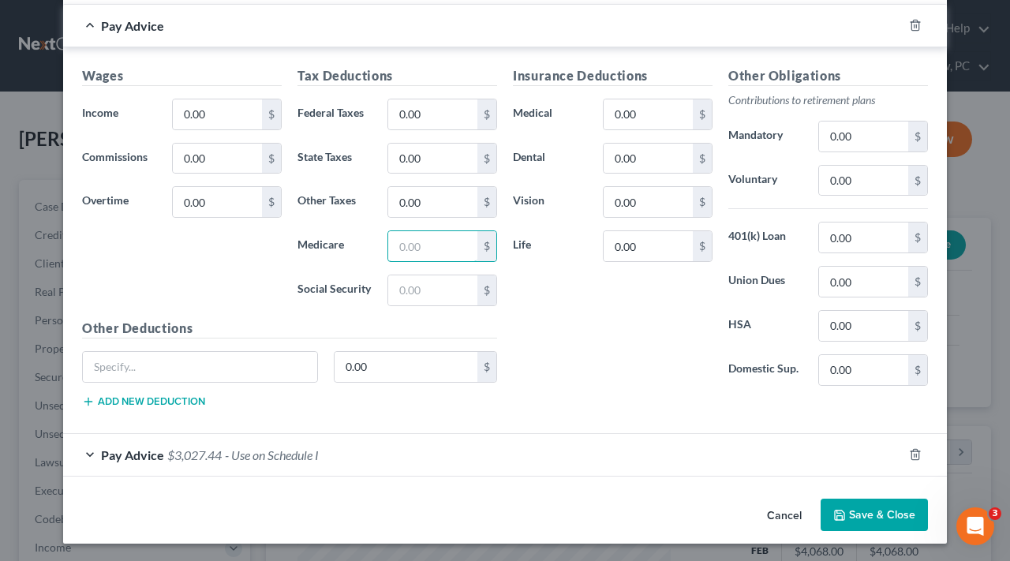
scroll to position [486, 0]
click at [860, 506] on button "Save & Close" at bounding box center [874, 516] width 107 height 33
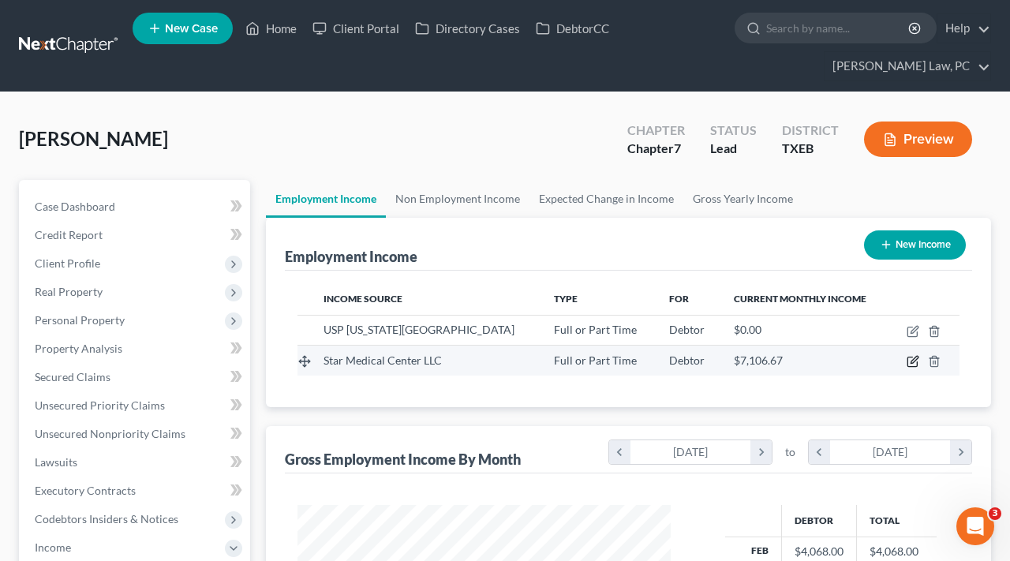
click at [909, 358] on icon "button" at bounding box center [913, 361] width 13 height 13
select select "0"
select select "45"
select select "2"
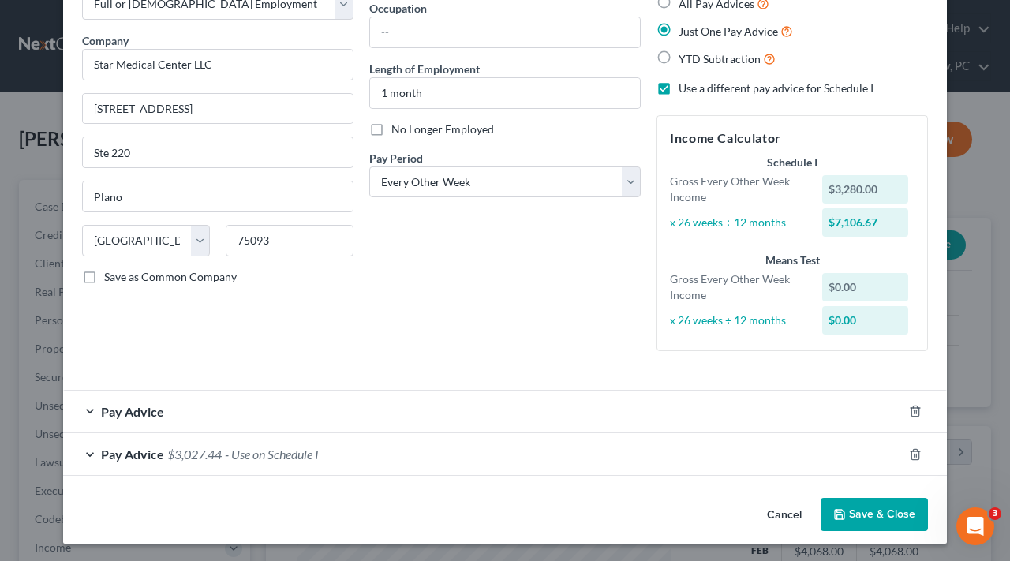
scroll to position [100, 0]
click at [898, 507] on button "Save & Close" at bounding box center [874, 515] width 107 height 33
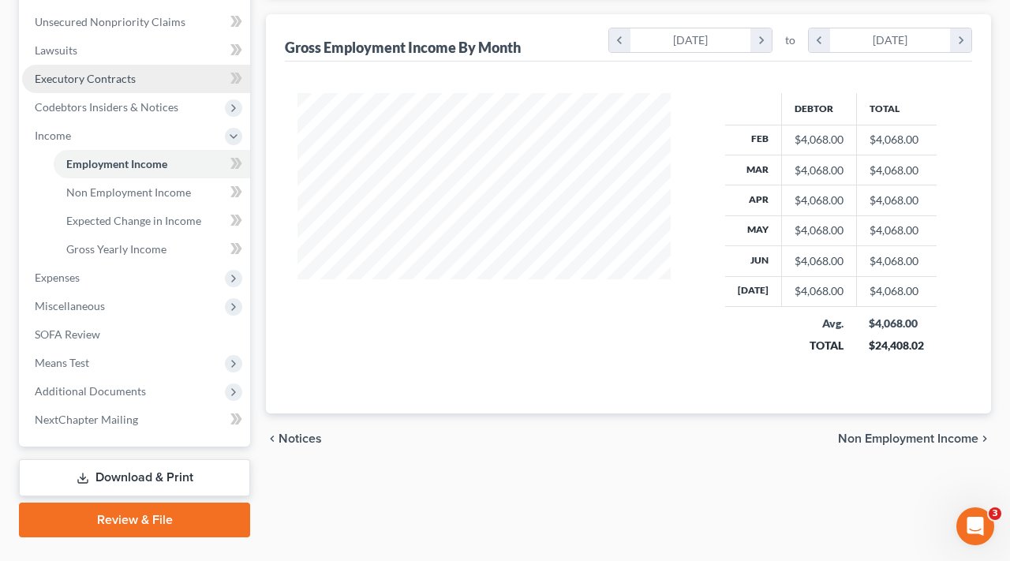
scroll to position [413, 0]
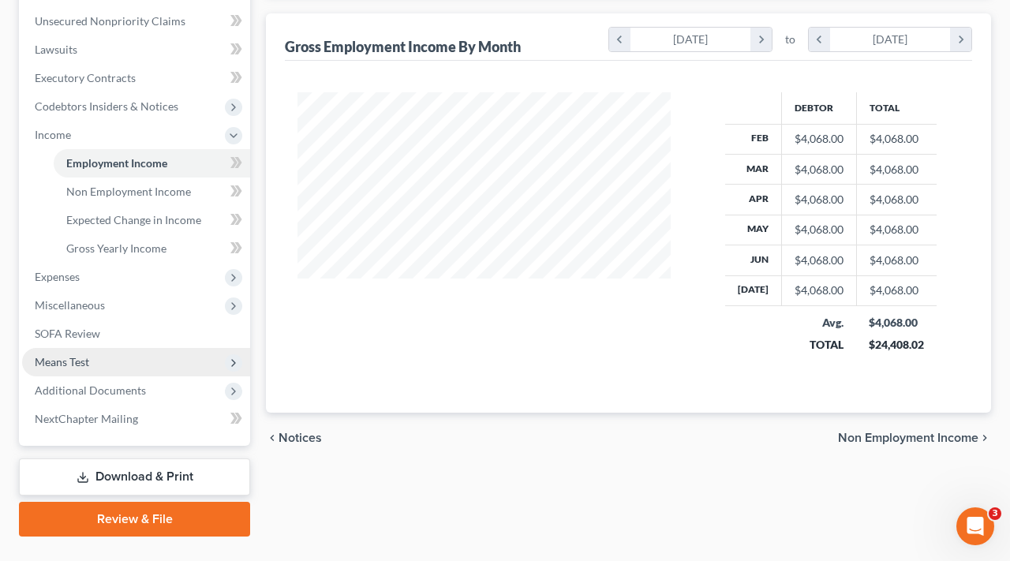
click at [86, 360] on span "Means Test" at bounding box center [62, 361] width 54 height 13
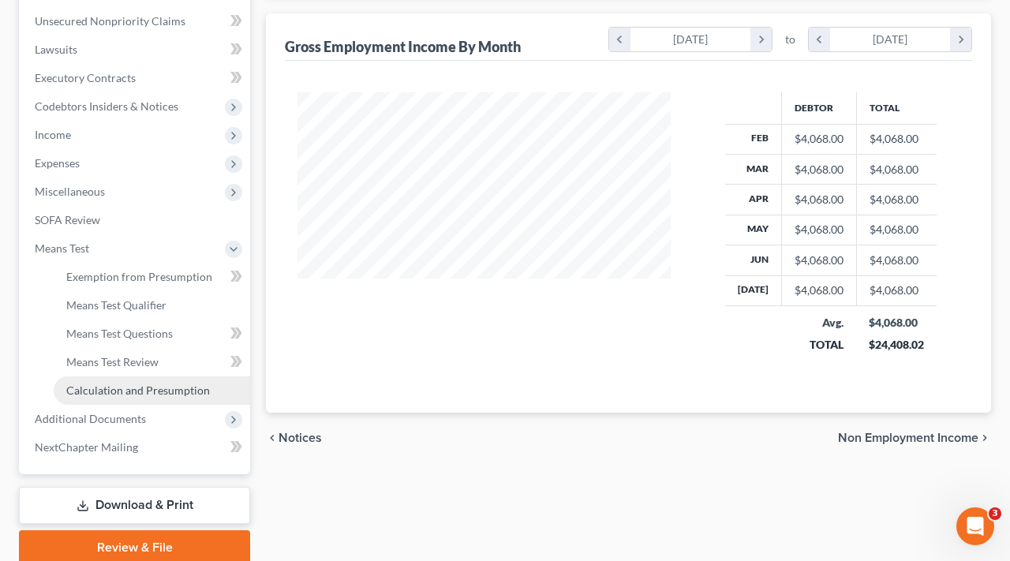
click at [138, 399] on link "Calculation and Presumption" at bounding box center [152, 391] width 197 height 28
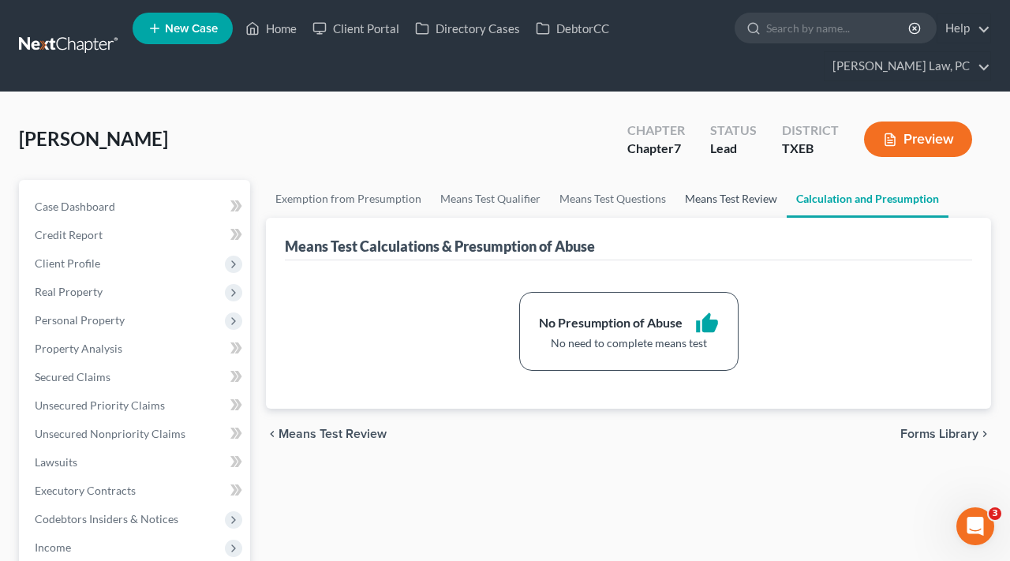
click at [699, 201] on link "Means Test Review" at bounding box center [731, 199] width 111 height 38
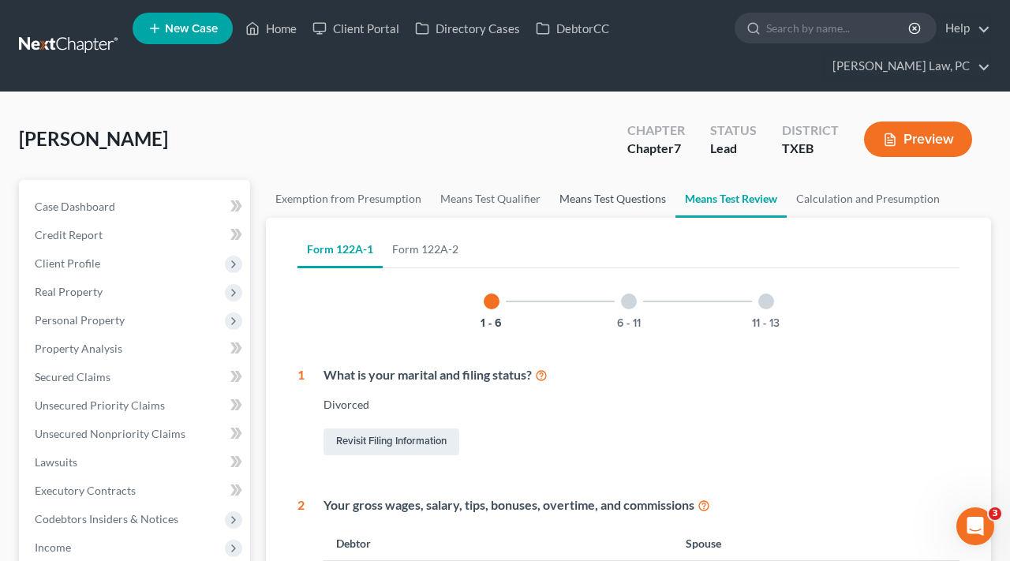
click at [616, 201] on link "Means Test Questions" at bounding box center [613, 199] width 126 height 38
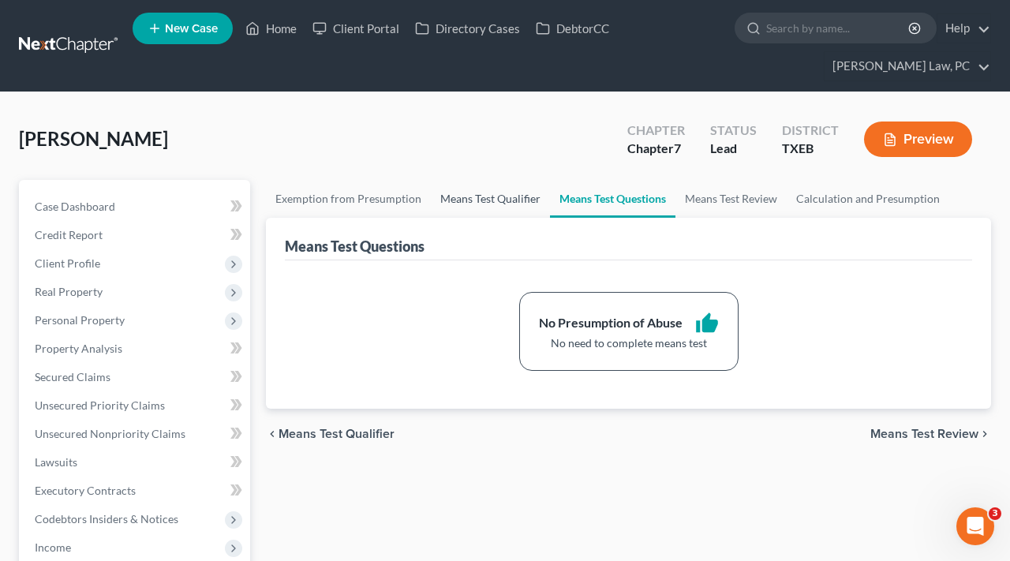
click at [491, 201] on link "Means Test Qualifier" at bounding box center [490, 199] width 119 height 38
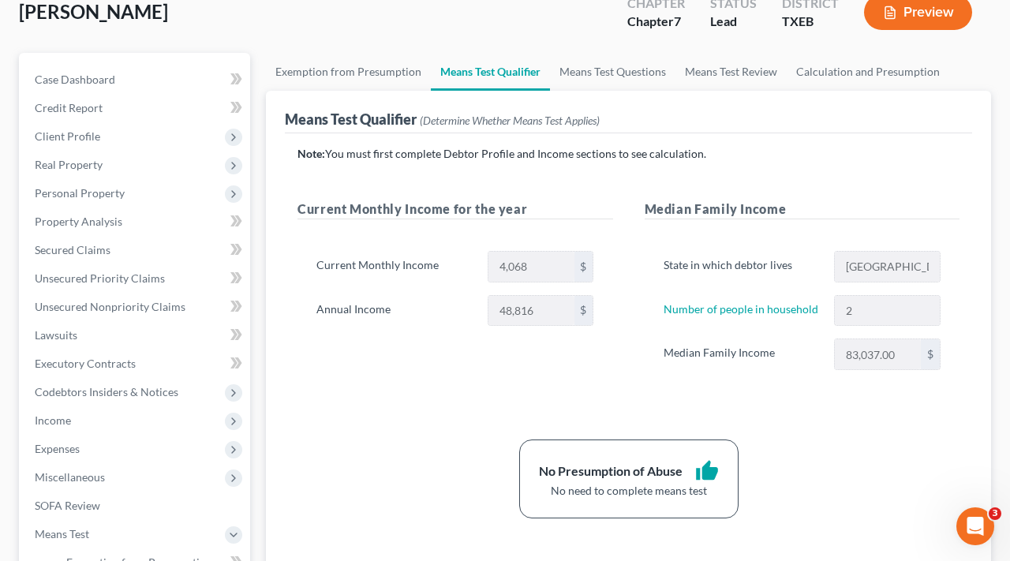
scroll to position [131, 0]
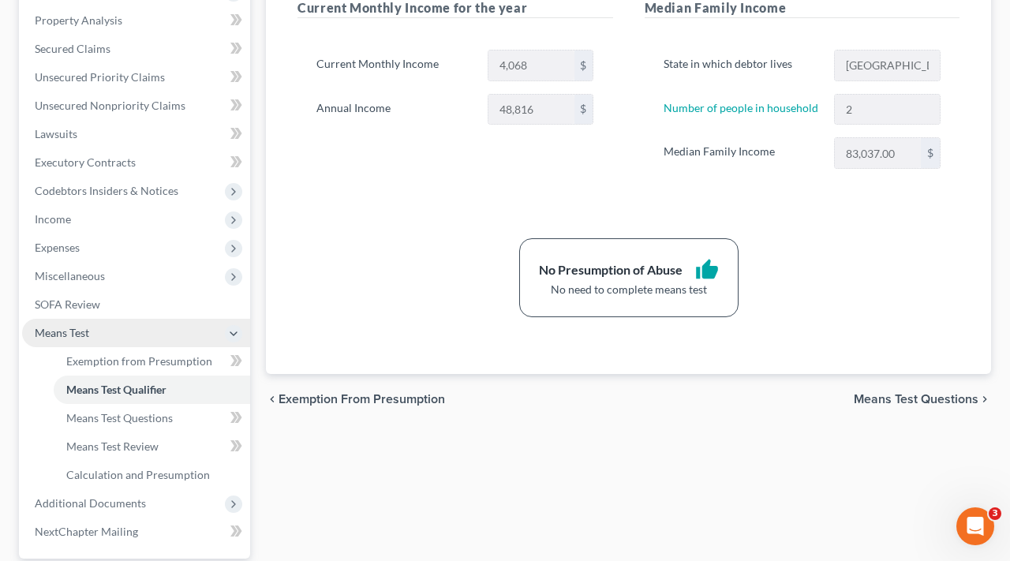
scroll to position [332, 0]
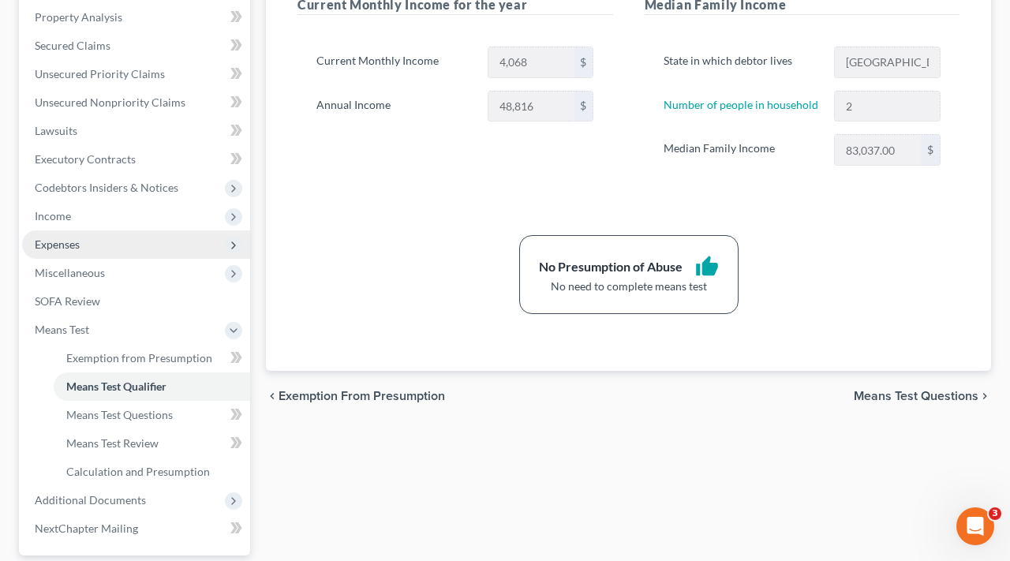
click at [68, 243] on span "Expenses" at bounding box center [57, 244] width 45 height 13
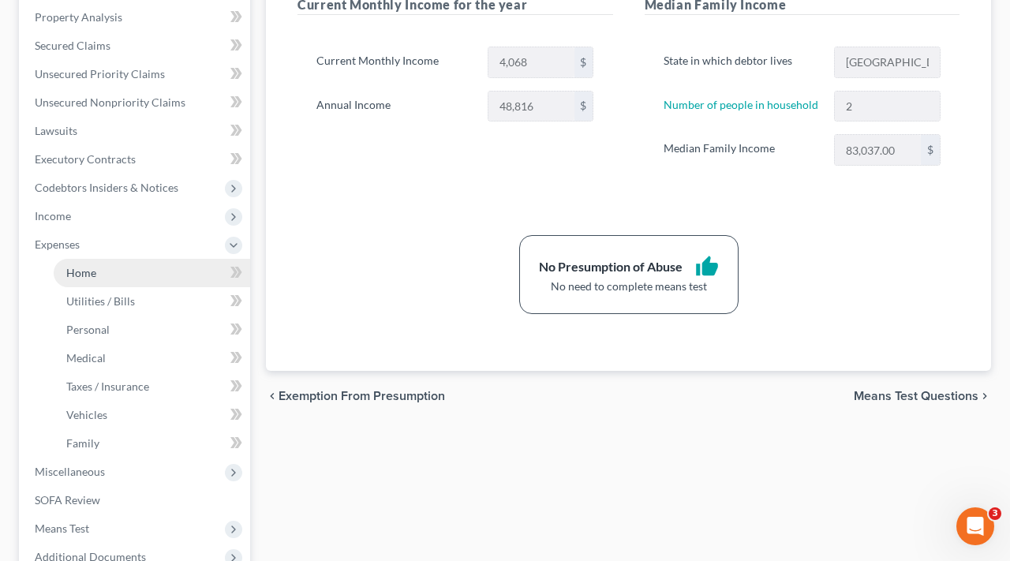
click at [77, 269] on span "Home" at bounding box center [81, 272] width 30 height 13
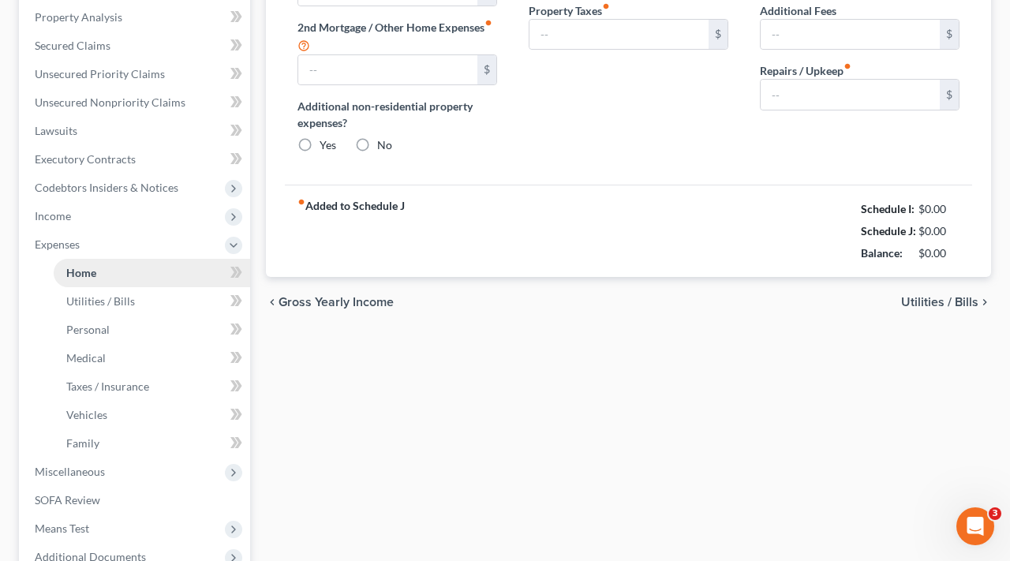
scroll to position [37, 0]
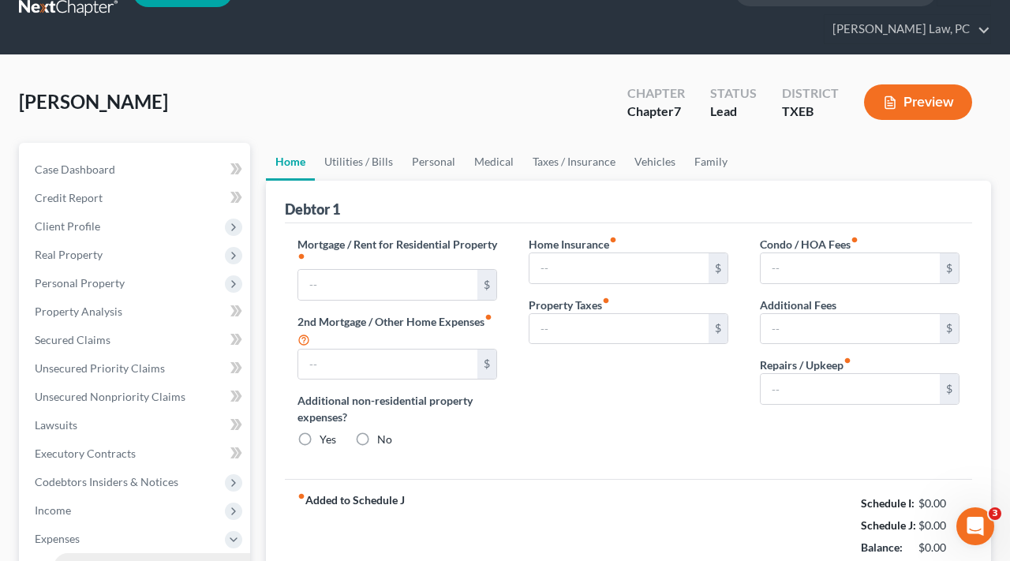
type input "0.00"
radio input "true"
type input "0.00"
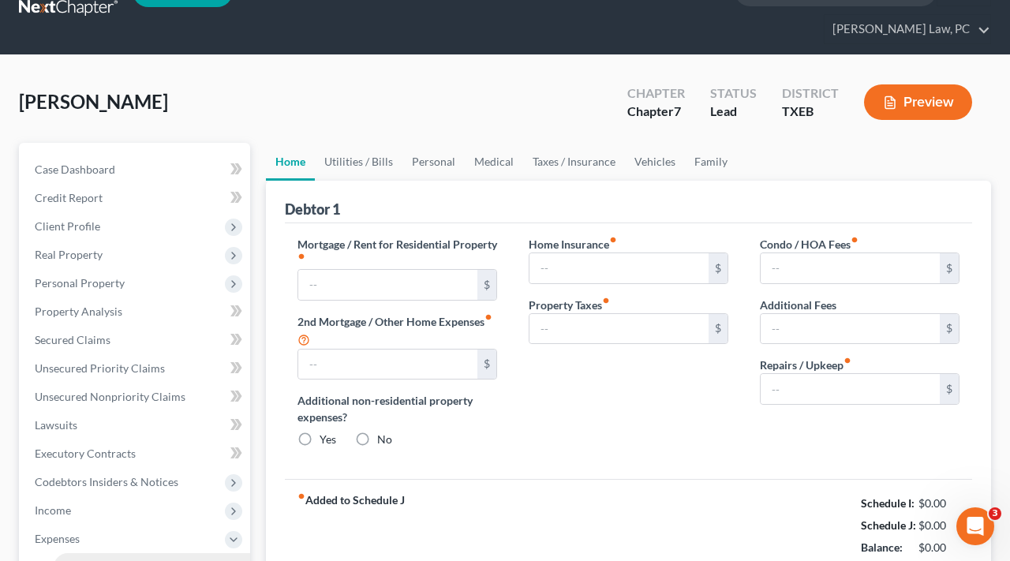
type input "0.00"
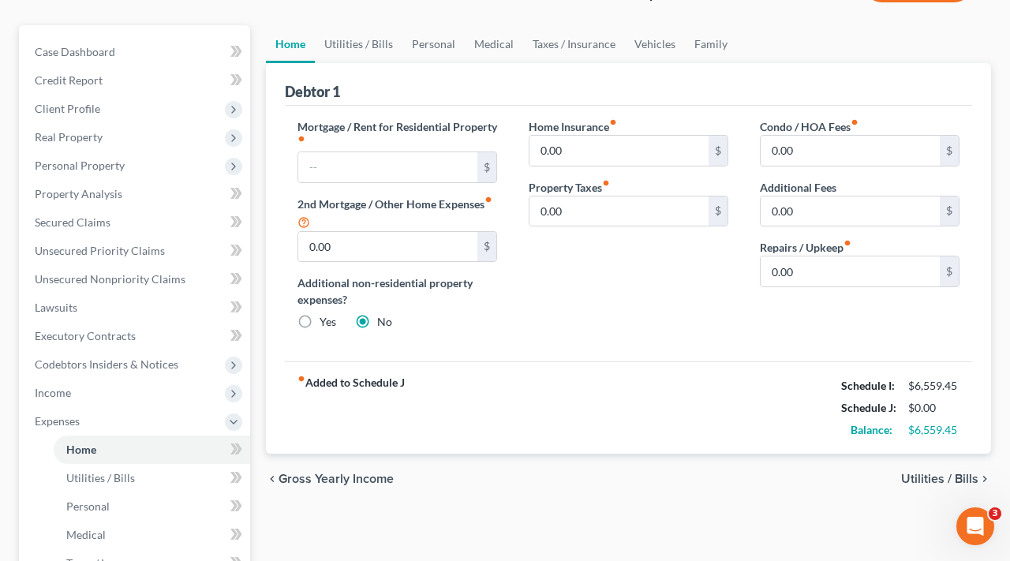
scroll to position [155, 0]
click at [660, 43] on link "Vehicles" at bounding box center [655, 44] width 60 height 38
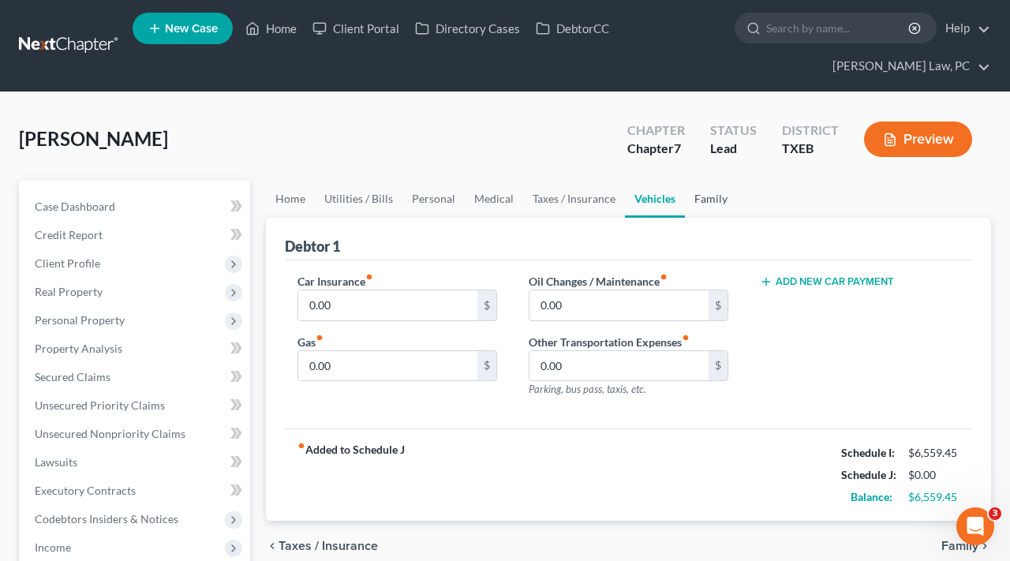
click at [697, 214] on link "Family" at bounding box center [711, 199] width 52 height 38
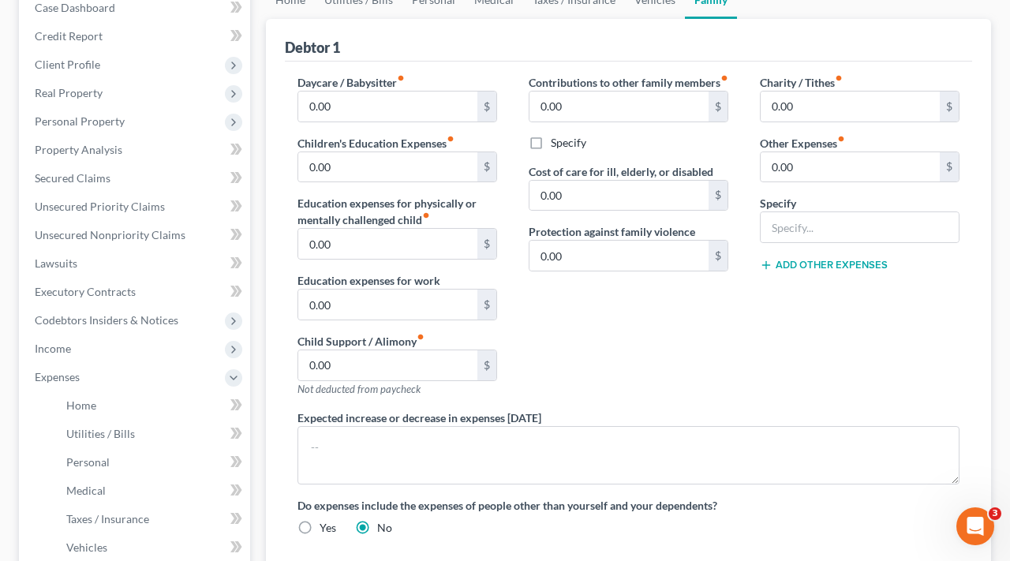
scroll to position [200, 0]
click at [350, 365] on input "0.00" at bounding box center [387, 365] width 179 height 30
drag, startPoint x: 350, startPoint y: 365, endPoint x: 290, endPoint y: 364, distance: 60.0
click at [289, 364] on div "Daycare / Babysitter fiber_manual_record 0.00 $ Children's Education Expenses f…" at bounding box center [397, 240] width 231 height 335
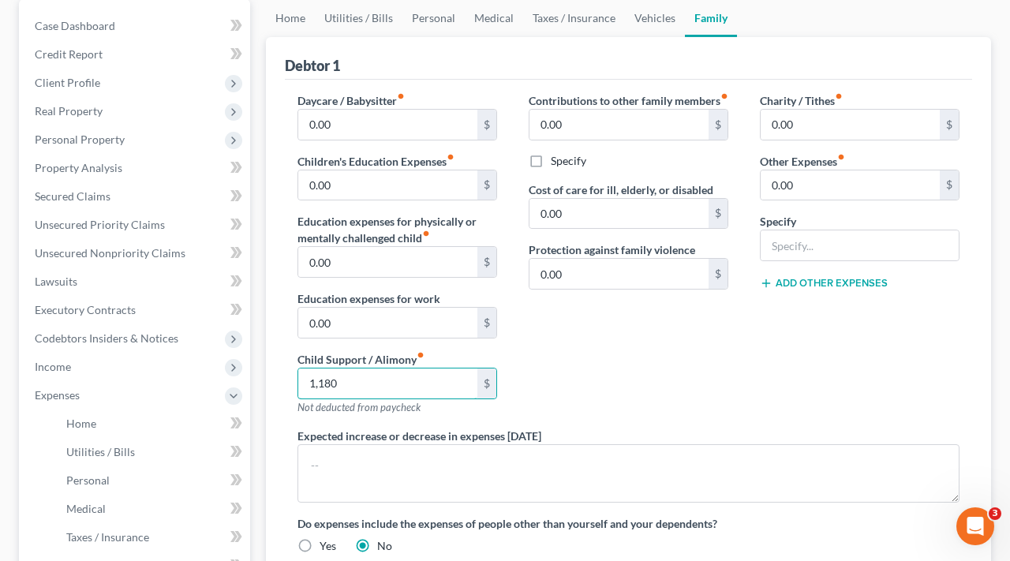
scroll to position [23, 0]
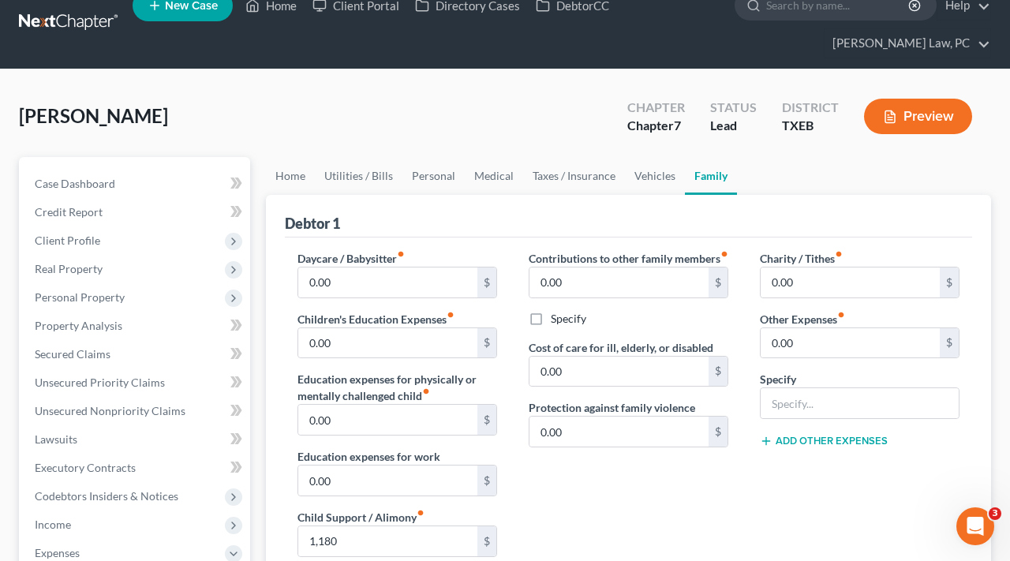
click at [64, 22] on link at bounding box center [69, 23] width 101 height 28
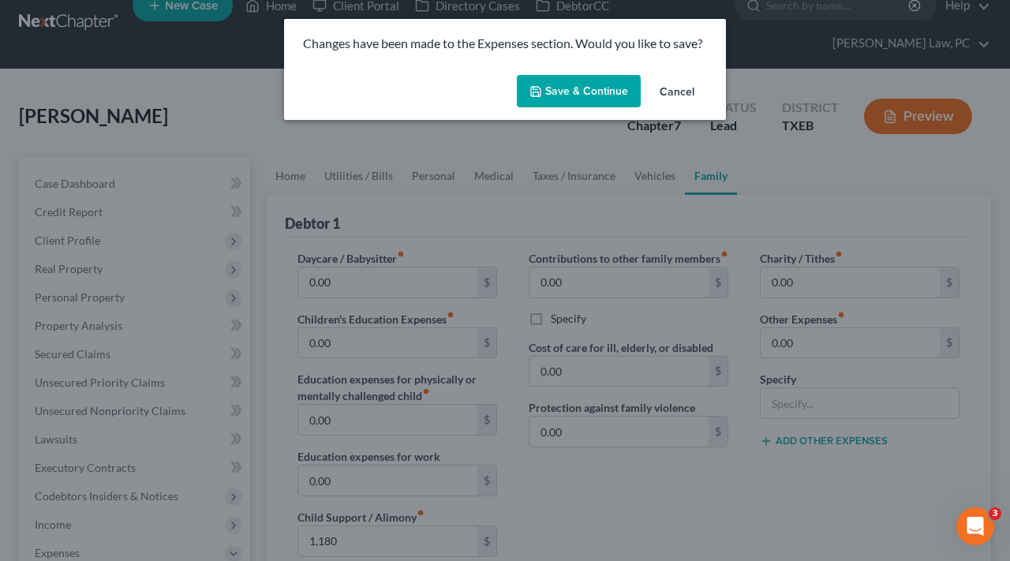
click at [562, 84] on button "Save & Continue" at bounding box center [579, 91] width 124 height 33
type input "1,180.00"
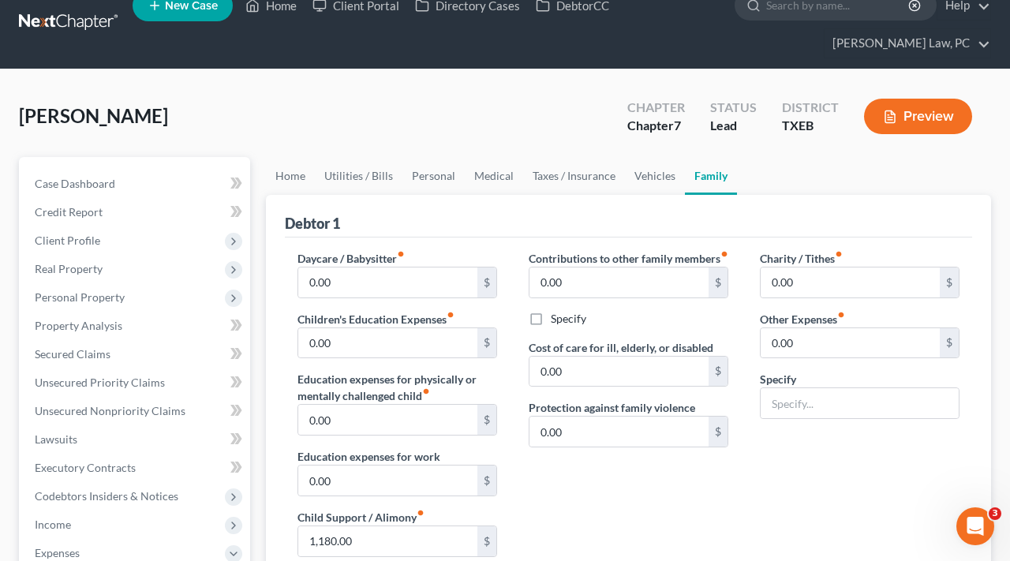
click at [77, 24] on link at bounding box center [69, 23] width 101 height 28
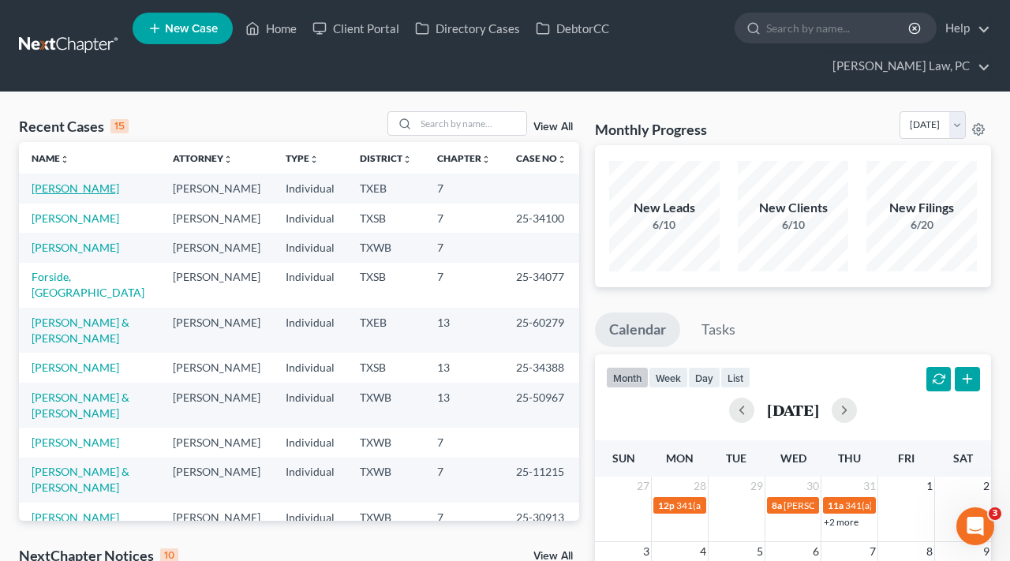
click at [66, 192] on link "[PERSON_NAME]" at bounding box center [76, 188] width 88 height 13
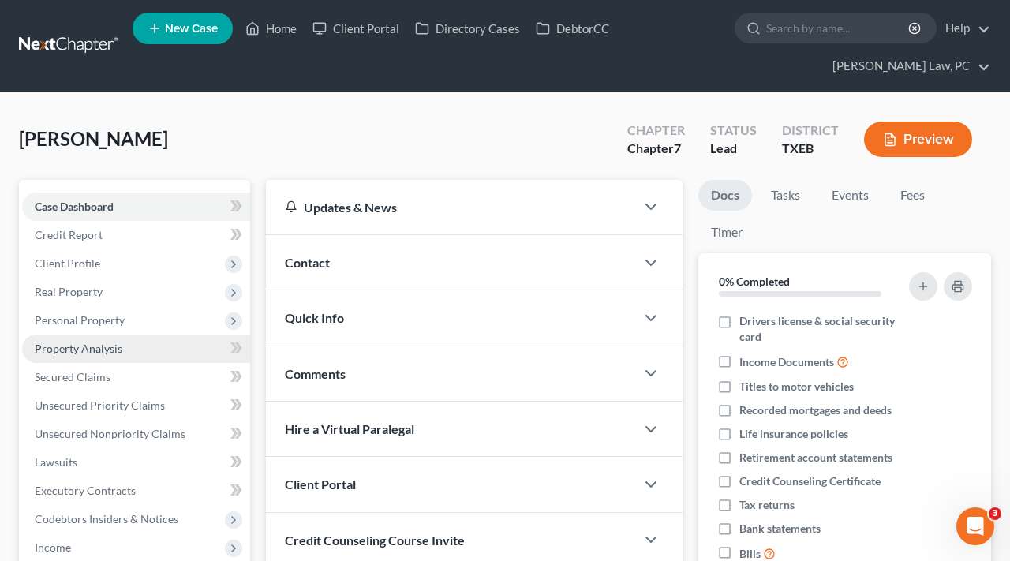
scroll to position [298, 0]
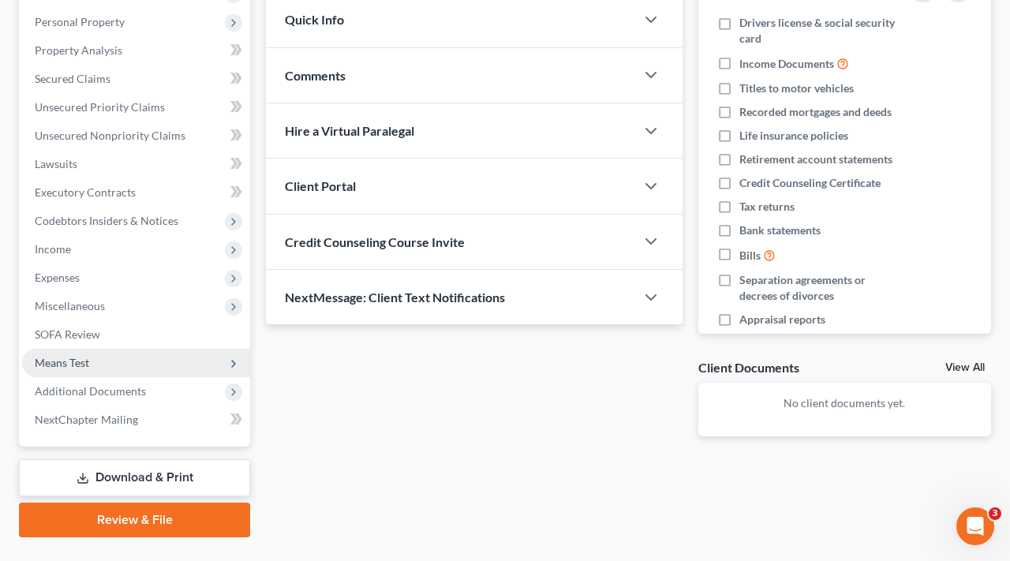
click at [68, 365] on span "Means Test" at bounding box center [62, 362] width 54 height 13
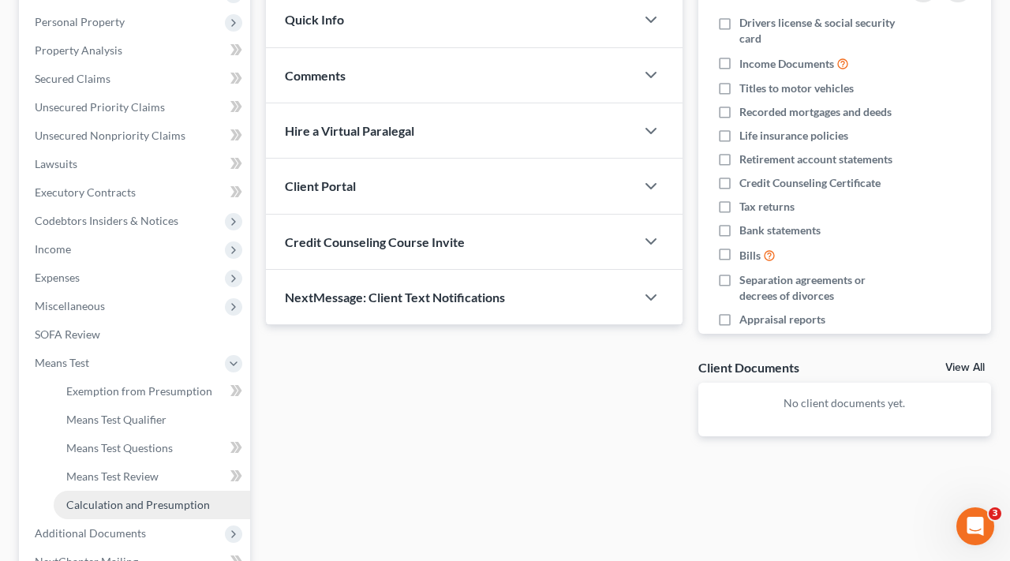
click at [137, 512] on link "Calculation and Presumption" at bounding box center [152, 505] width 197 height 28
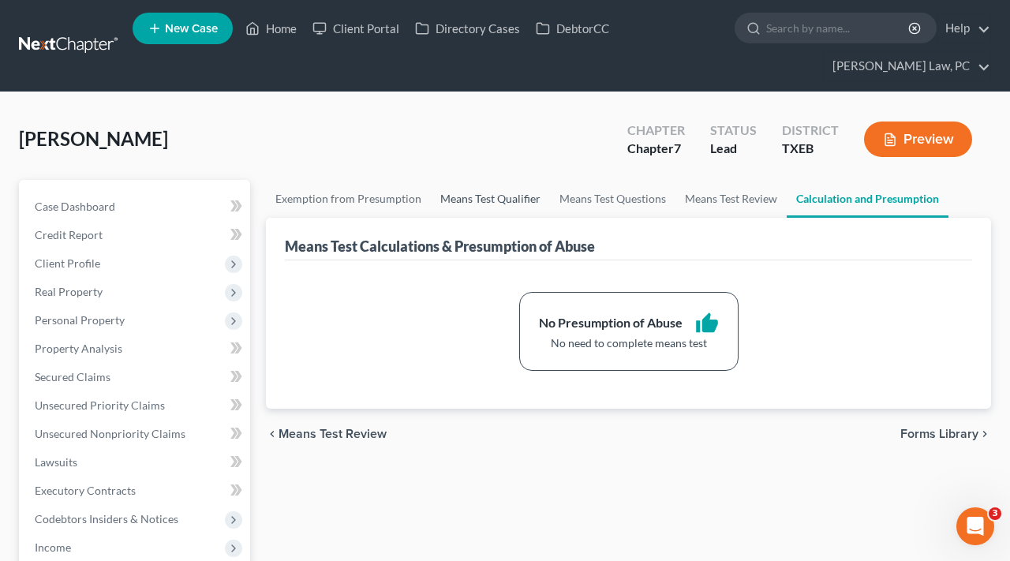
click at [493, 198] on link "Means Test Qualifier" at bounding box center [490, 199] width 119 height 38
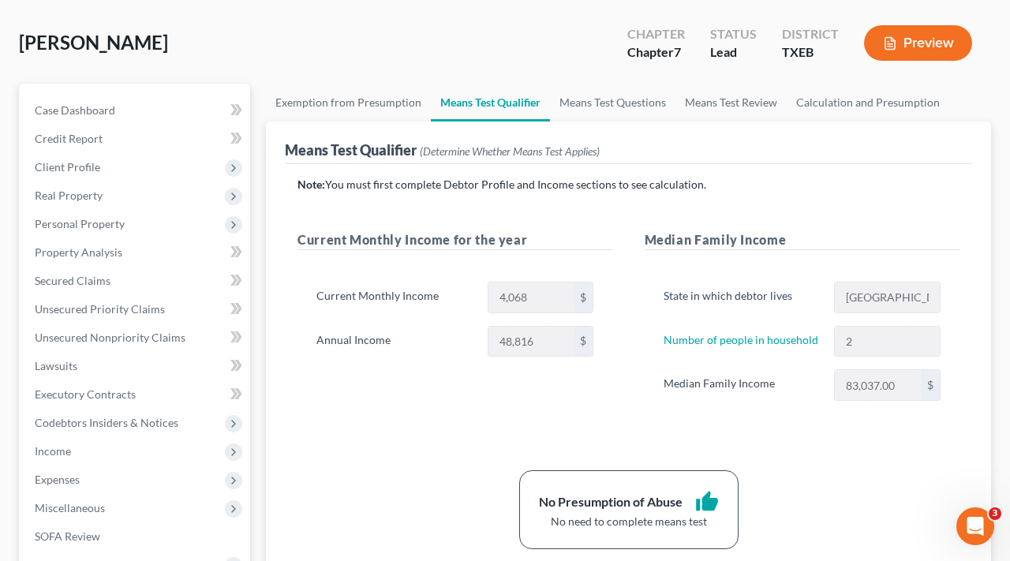
scroll to position [100, 0]
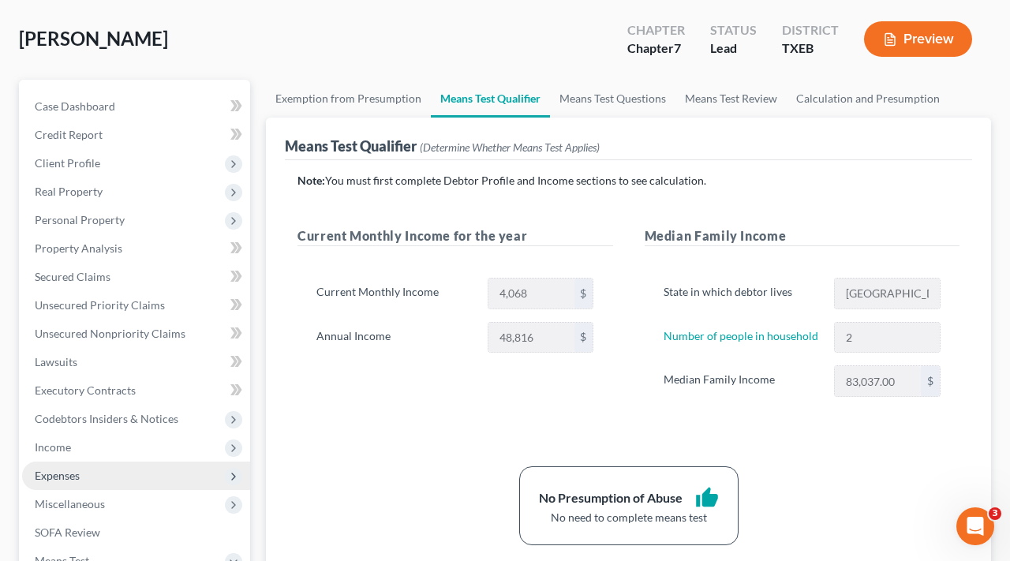
click at [51, 474] on span "Expenses" at bounding box center [57, 475] width 45 height 13
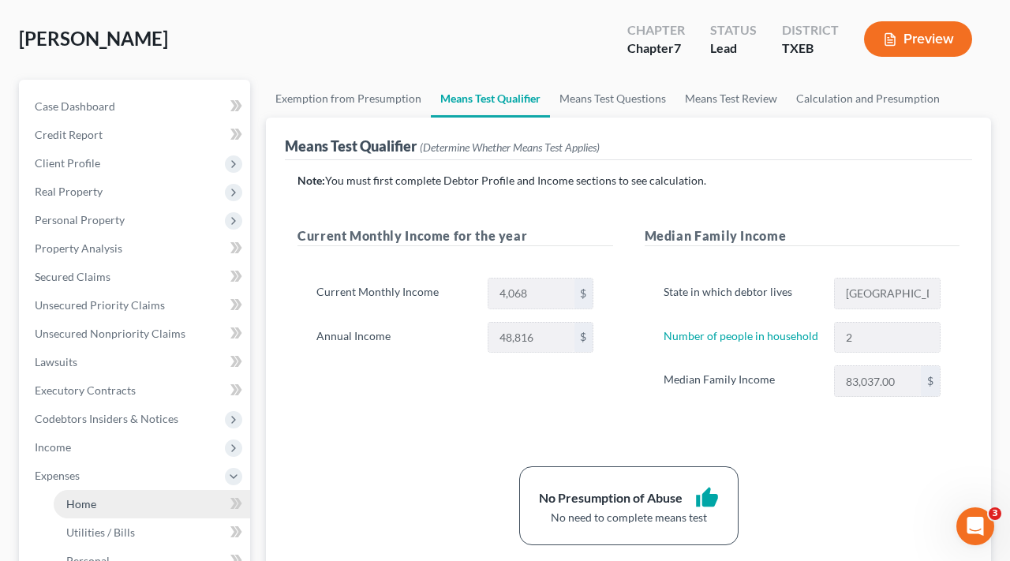
click at [84, 504] on span "Home" at bounding box center [81, 503] width 30 height 13
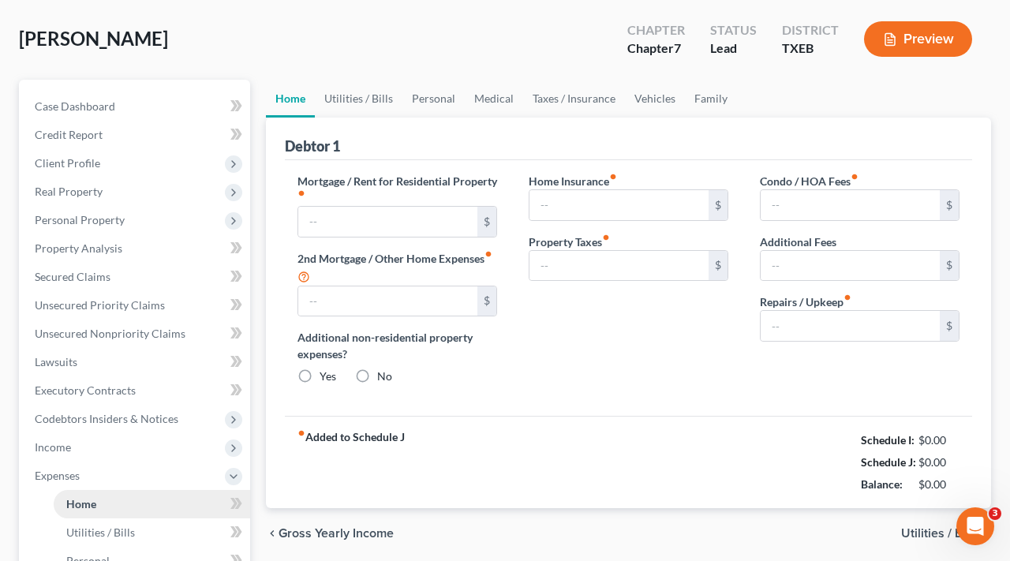
type input "0.00"
radio input "true"
type input "0.00"
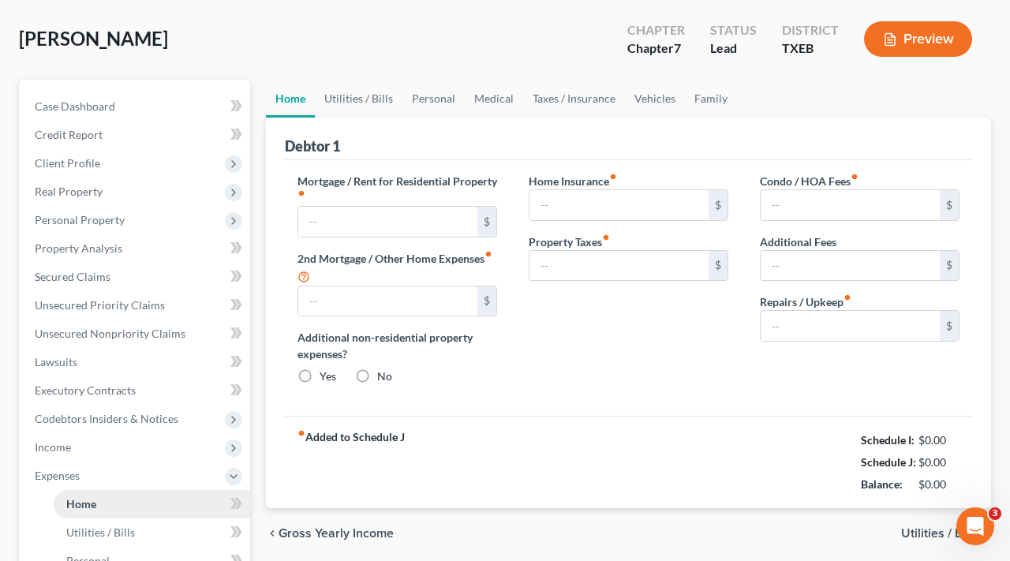
type input "0.00"
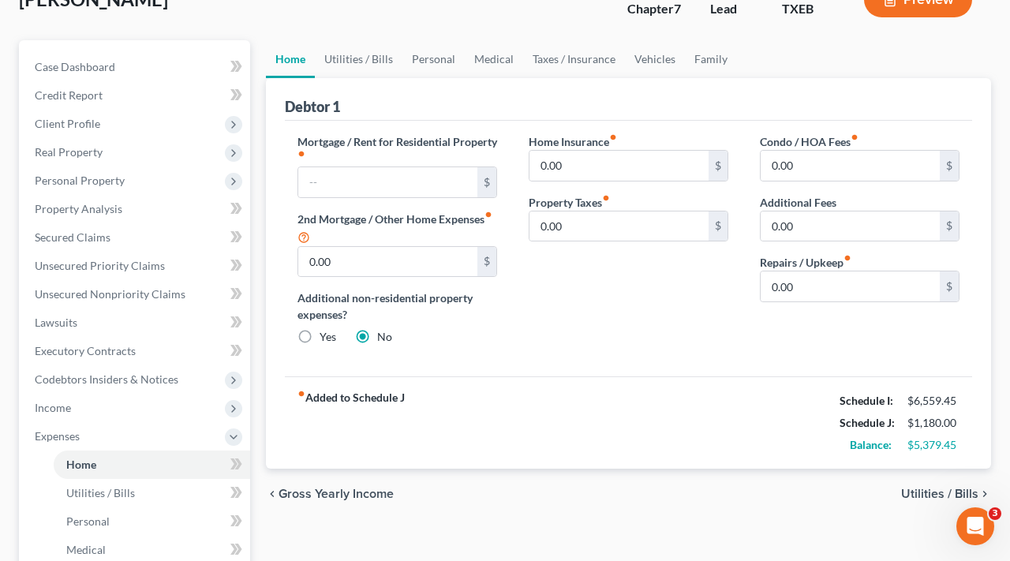
scroll to position [141, 0]
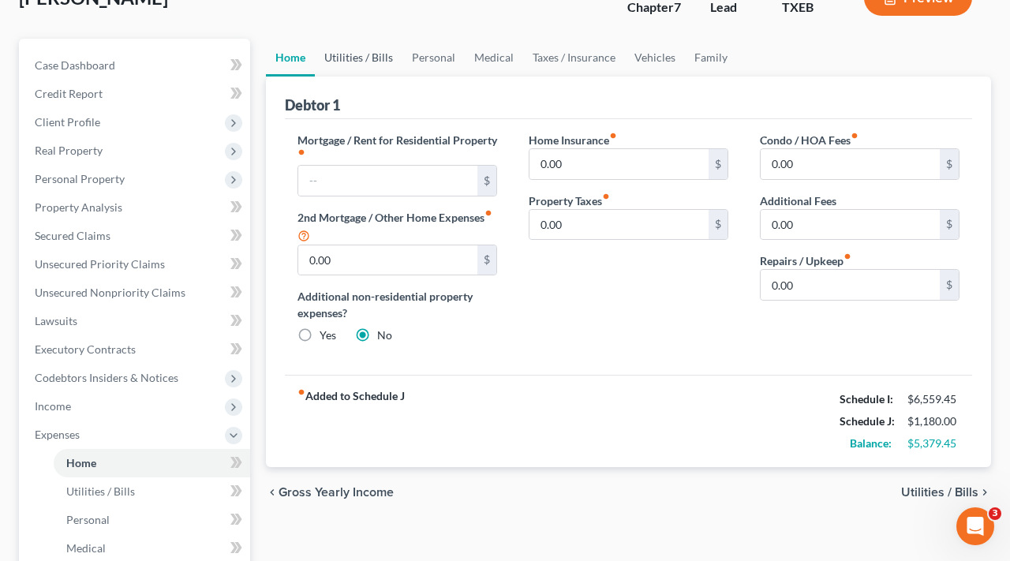
click at [380, 62] on link "Utilities / Bills" at bounding box center [359, 58] width 88 height 38
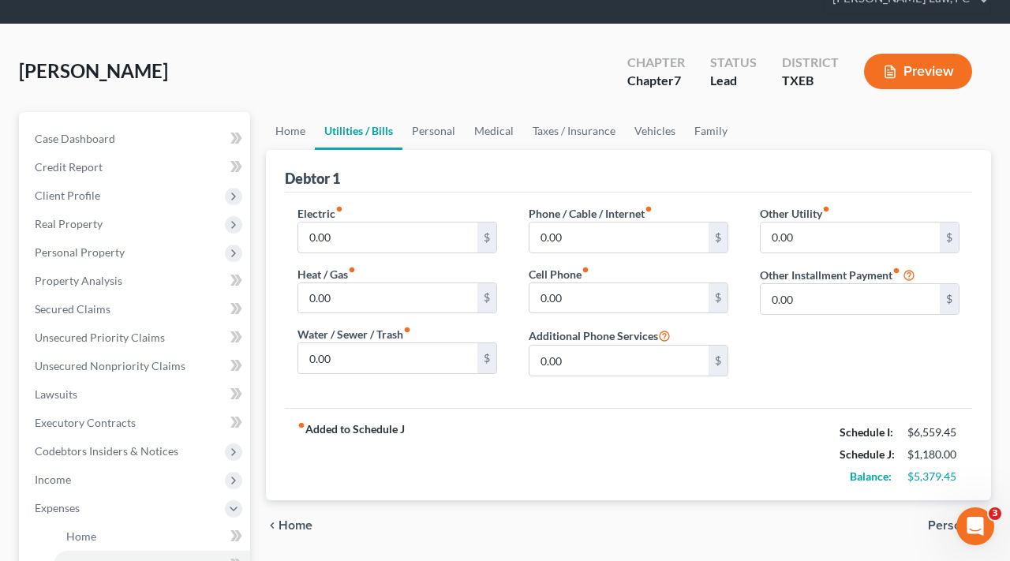
scroll to position [96, 0]
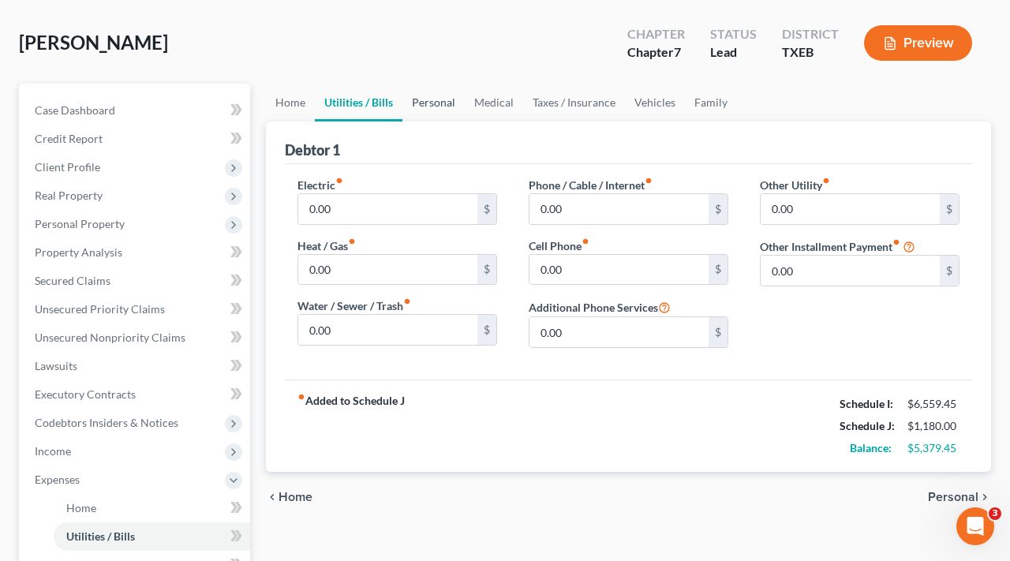
click at [429, 108] on link "Personal" at bounding box center [434, 103] width 62 height 38
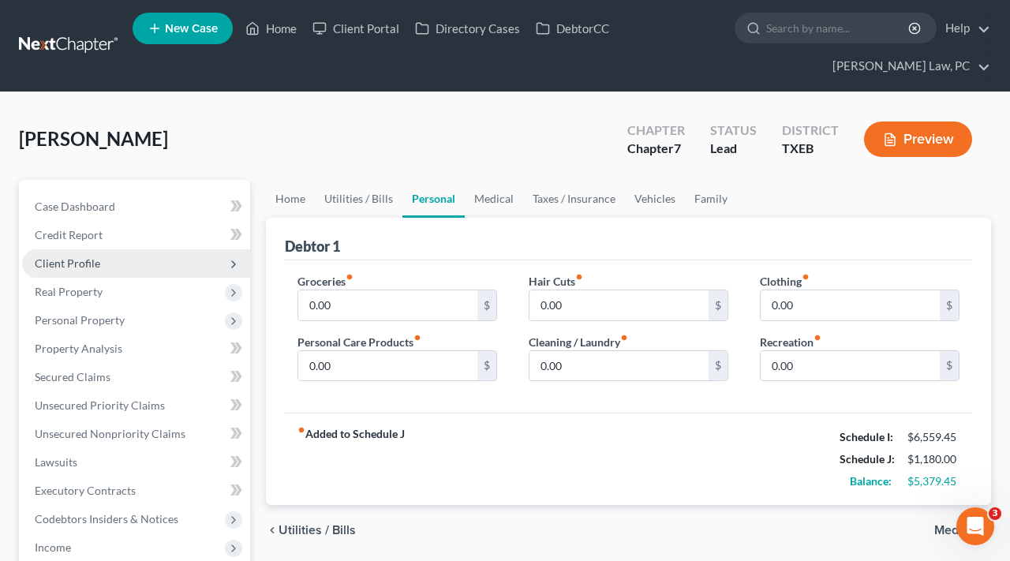
click at [62, 261] on span "Client Profile" at bounding box center [68, 263] width 66 height 13
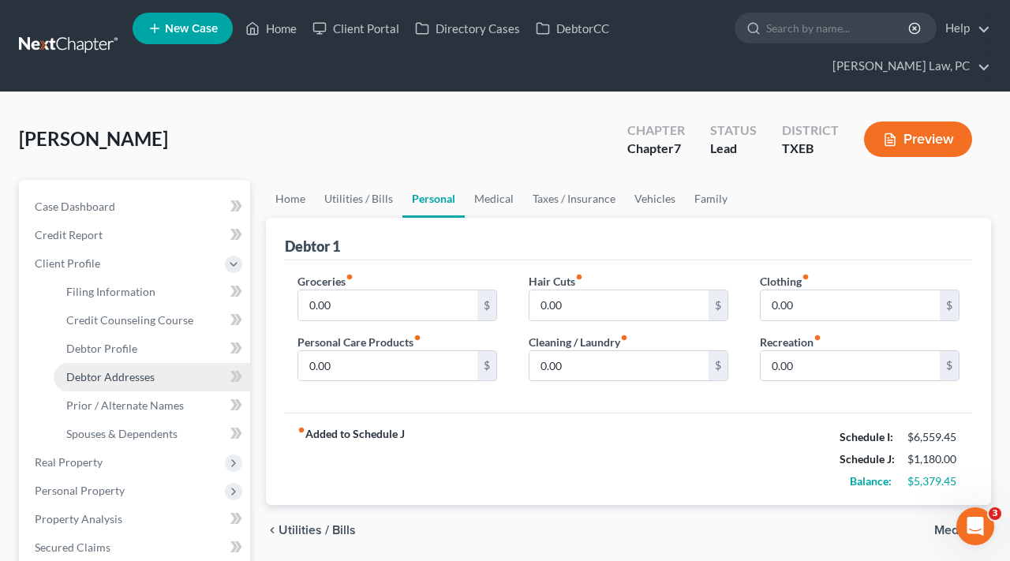
click at [134, 374] on span "Debtor Addresses" at bounding box center [110, 376] width 88 height 13
